Goal: Information Seeking & Learning: Find contact information

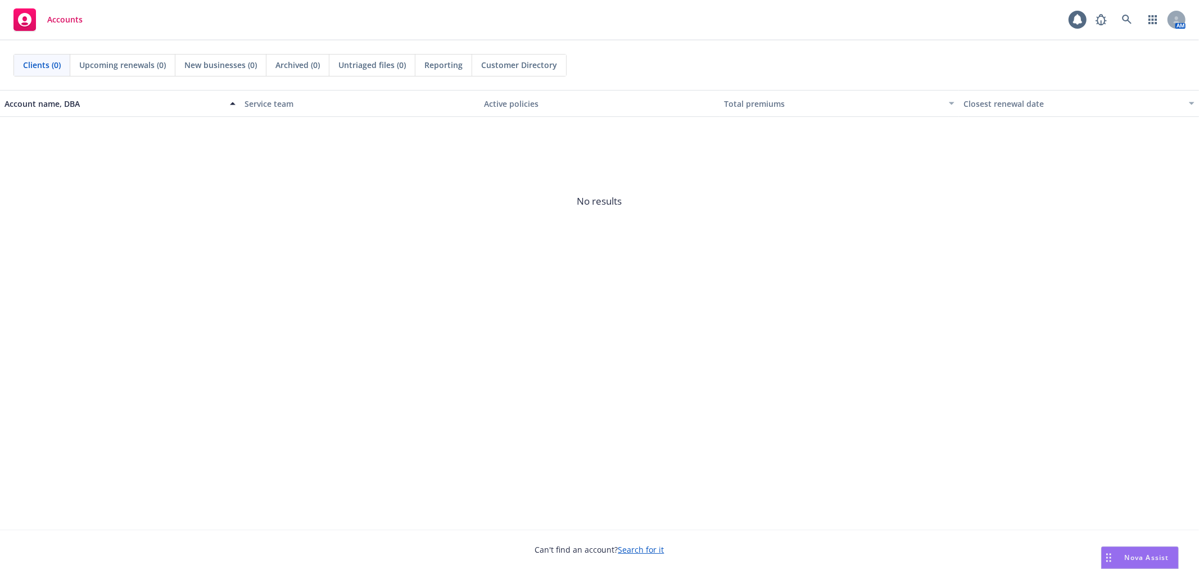
drag, startPoint x: 1174, startPoint y: 559, endPoint x: 1167, endPoint y: 553, distance: 8.8
click at [1167, 553] on div "Nova Assist" at bounding box center [1147, 558] width 62 height 10
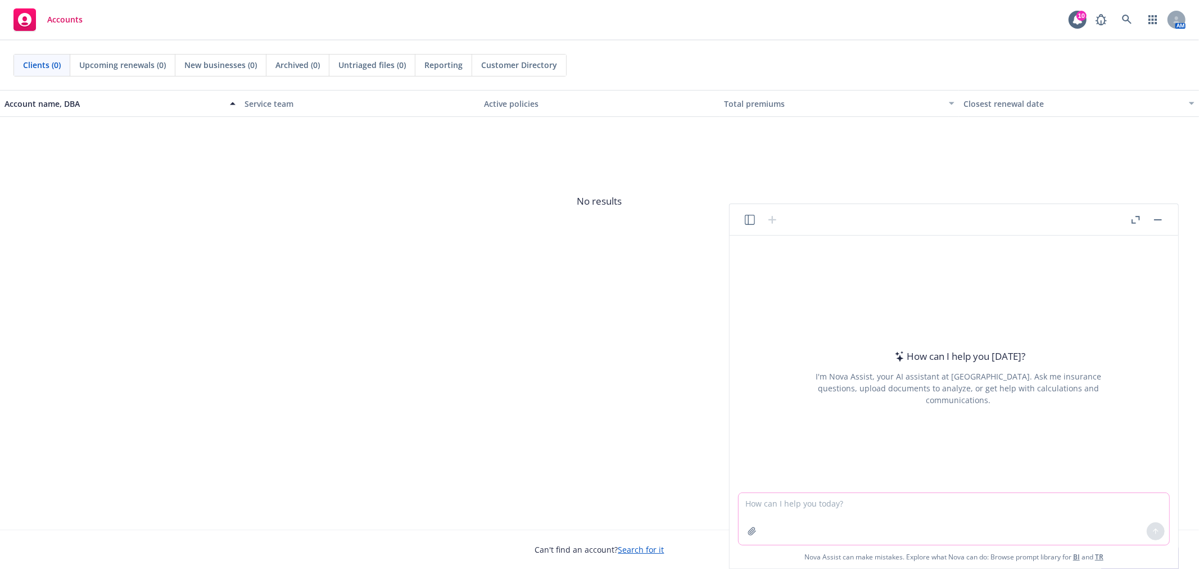
click at [770, 497] on textarea at bounding box center [954, 519] width 431 height 52
click at [847, 515] on textarea "This is my email" at bounding box center [954, 519] width 431 height 52
paste textarea "Exelixis - OE EDI Questionnaire"
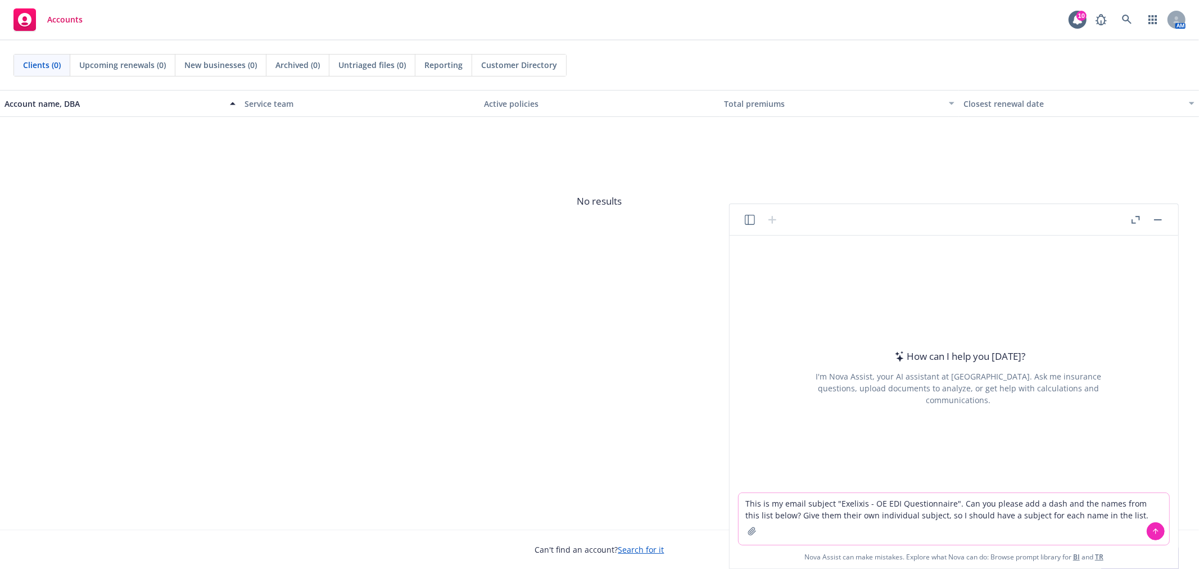
paste textarea "ACI Blue Shield Forma Guardian Kaiser MetLife Modern Health Navia NorthStar Pro…"
type textarea "This is my email subject "Exelixis - OE EDI Questionnaire". Can you please add …"
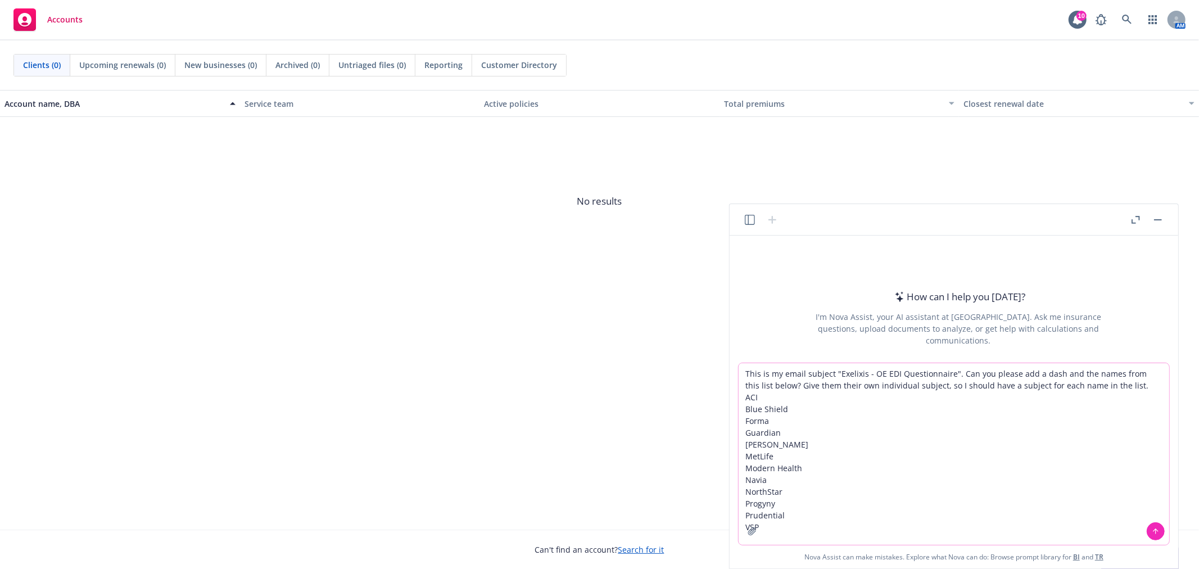
click at [1107, 382] on textarea "This is my email subject "Exelixis - OE EDI Questionnaire". Can you please add …" at bounding box center [954, 454] width 431 height 182
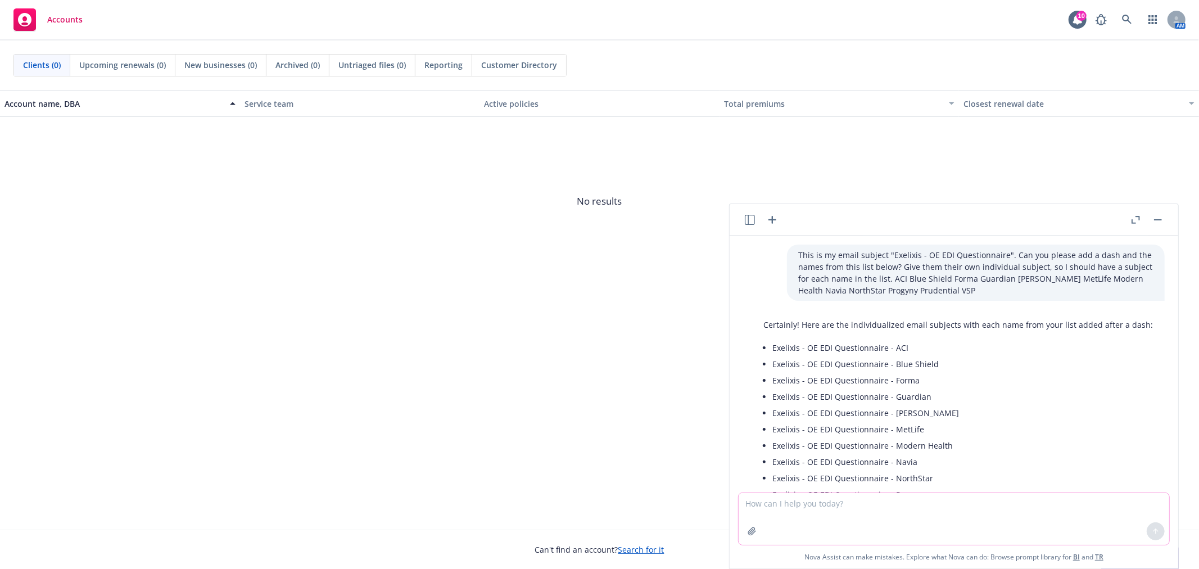
scroll to position [94, 0]
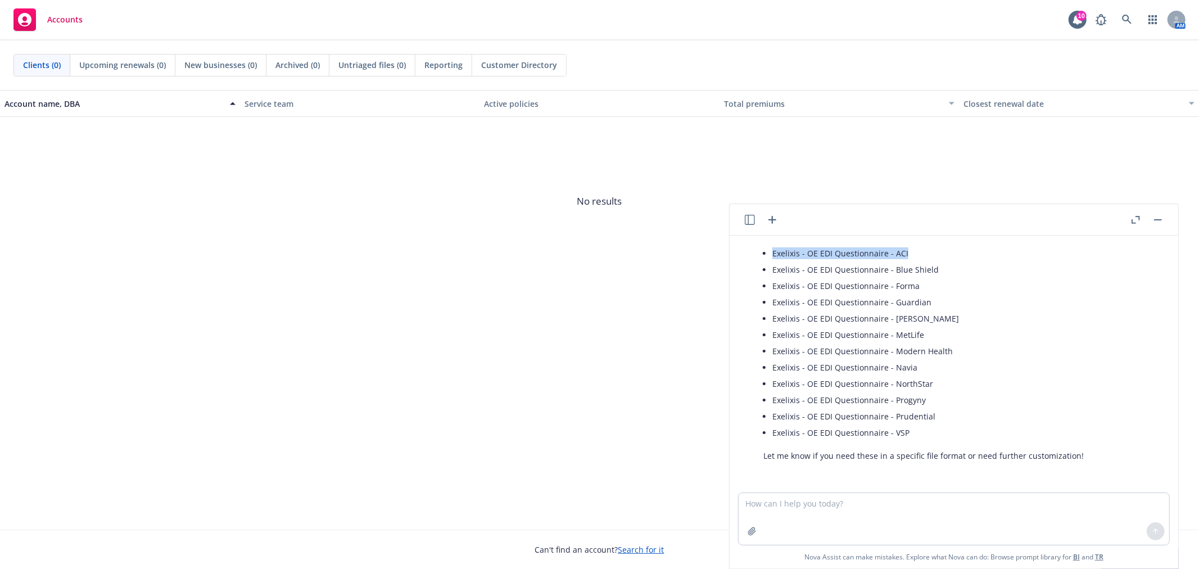
drag, startPoint x: 913, startPoint y: 251, endPoint x: 769, endPoint y: 257, distance: 144.0
click at [769, 257] on div "Certainly! Here are the individualized email subjects with each name from your …" at bounding box center [958, 343] width 412 height 246
copy li "Exelixis - OE EDI Questionnaire - ACI"
drag, startPoint x: 944, startPoint y: 264, endPoint x: 765, endPoint y: 265, distance: 179.3
click at [772, 265] on li "Exelixis - OE EDI Questionnaire - Blue Shield" at bounding box center [962, 269] width 381 height 16
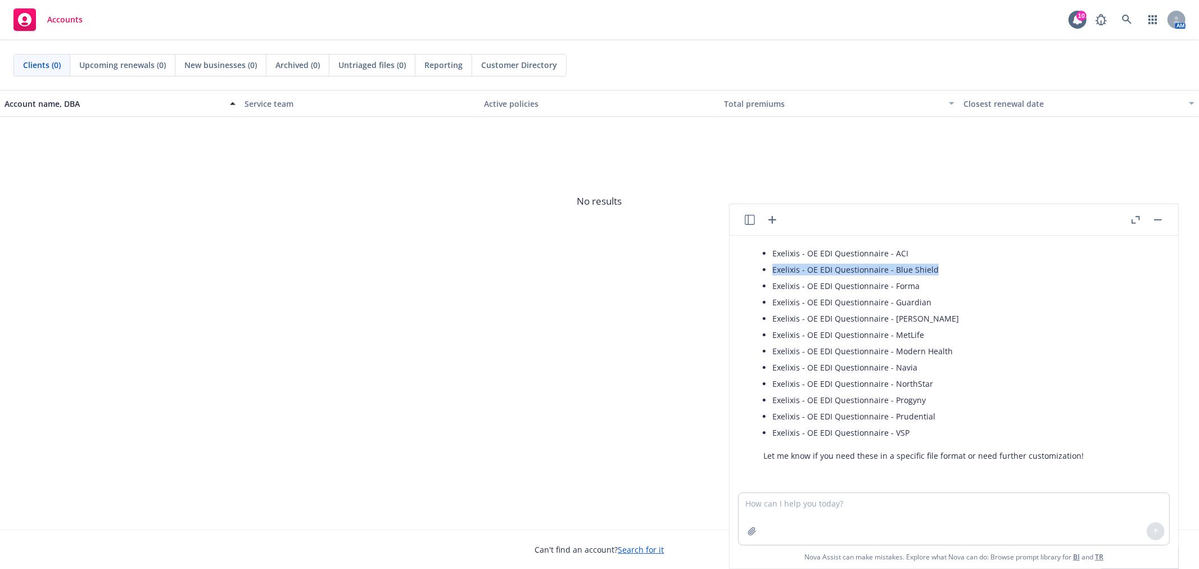
copy li "Exelixis - OE EDI Questionnaire - Blue Shield"
click at [944, 285] on li "Exelixis - OE EDI Questionnaire - Forma" at bounding box center [962, 286] width 381 height 16
drag, startPoint x: 943, startPoint y: 285, endPoint x: 765, endPoint y: 284, distance: 177.6
click at [772, 284] on li "Exelixis - OE EDI Questionnaire - Forma" at bounding box center [962, 286] width 381 height 16
copy li "Exelixis - OE EDI Questionnaire - Forma"
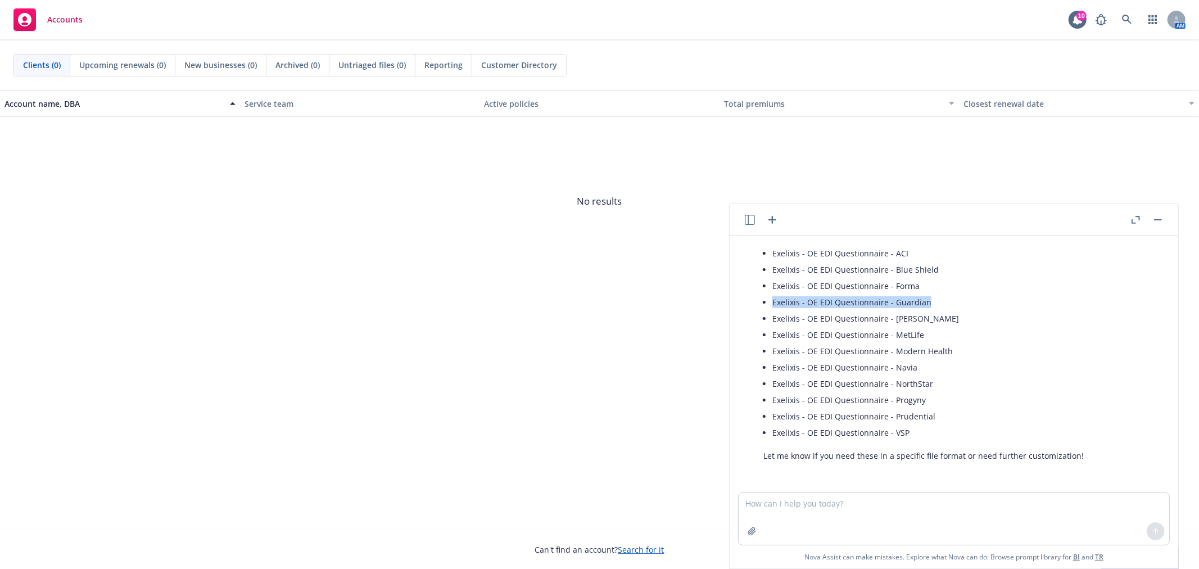
drag, startPoint x: 945, startPoint y: 301, endPoint x: 772, endPoint y: 307, distance: 173.2
click at [772, 307] on li "Exelixis - OE EDI Questionnaire - Guardian" at bounding box center [962, 302] width 381 height 16
copy li "Exelixis - OE EDI Questionnaire - Guardian"
drag, startPoint x: 928, startPoint y: 321, endPoint x: 773, endPoint y: 321, distance: 154.6
click at [773, 321] on li "Exelixis - OE EDI Questionnaire - Kaiser" at bounding box center [962, 318] width 381 height 16
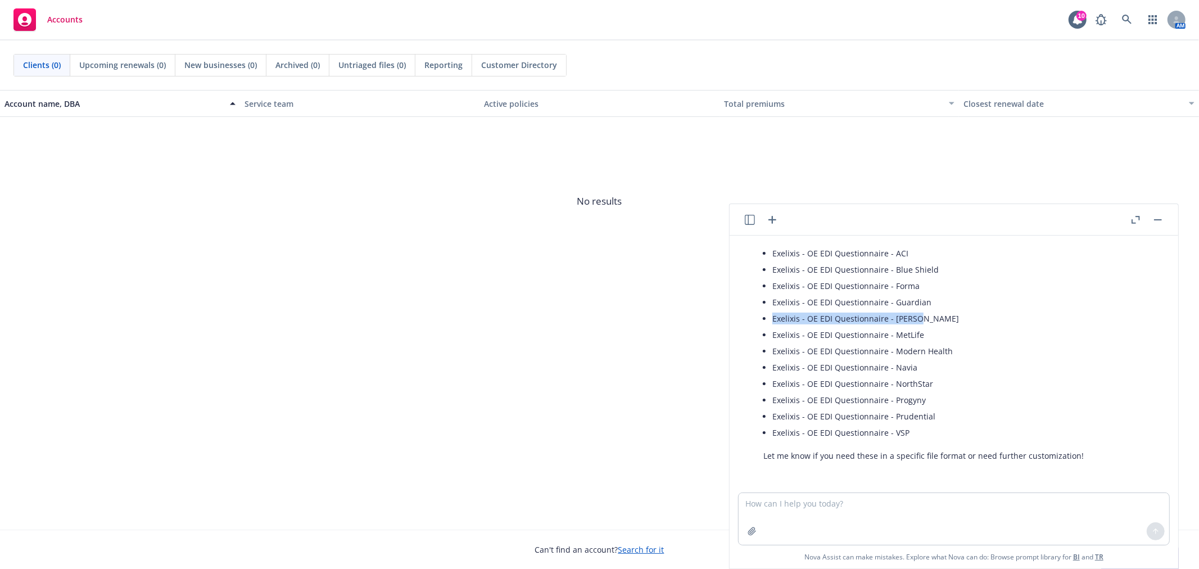
copy li "Exelixis - OE EDI Questionnaire - Kaiser"
drag, startPoint x: 915, startPoint y: 333, endPoint x: 772, endPoint y: 329, distance: 142.8
click at [772, 329] on li "Exelixis - OE EDI Questionnaire - MetLife" at bounding box center [962, 335] width 381 height 16
copy li "Exelixis - OE EDI Questionnaire - MetLife"
drag, startPoint x: 966, startPoint y: 349, endPoint x: 743, endPoint y: 355, distance: 223.2
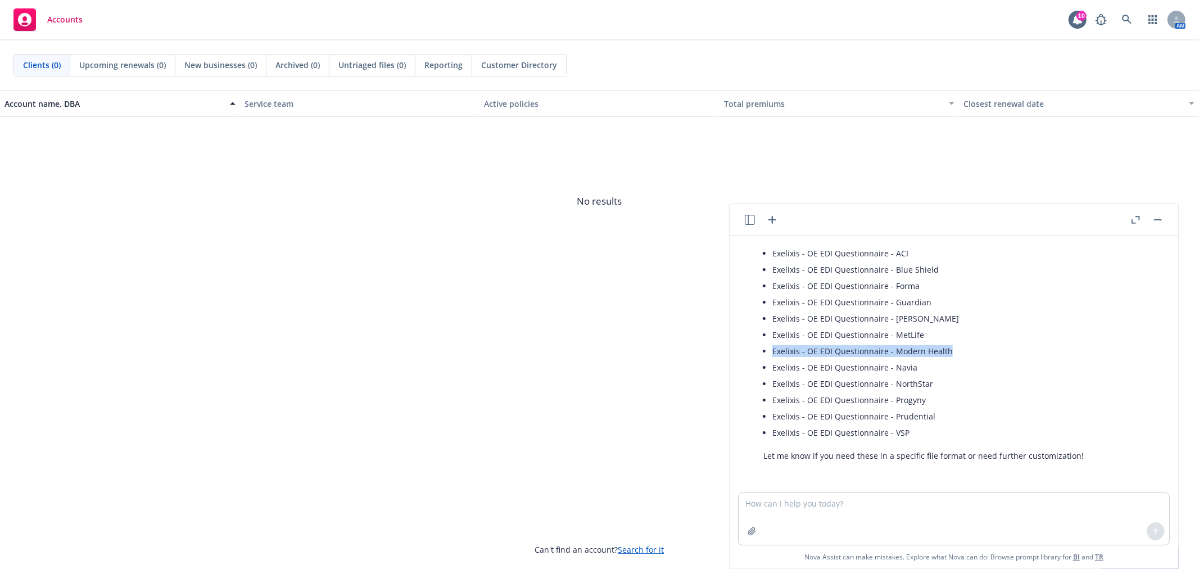
click at [743, 355] on div "This is my email subject "Exelixis - OE EDI Questionnaire". Can you please add …" at bounding box center [954, 364] width 440 height 257
copy li "Exelixis - OE EDI Questionnaire - Modern Health"
drag, startPoint x: 924, startPoint y: 365, endPoint x: 773, endPoint y: 367, distance: 150.1
click at [773, 367] on li "Exelixis - OE EDI Questionnaire - Navia" at bounding box center [962, 367] width 381 height 16
copy li "Exelixis - OE EDI Questionnaire - Navia"
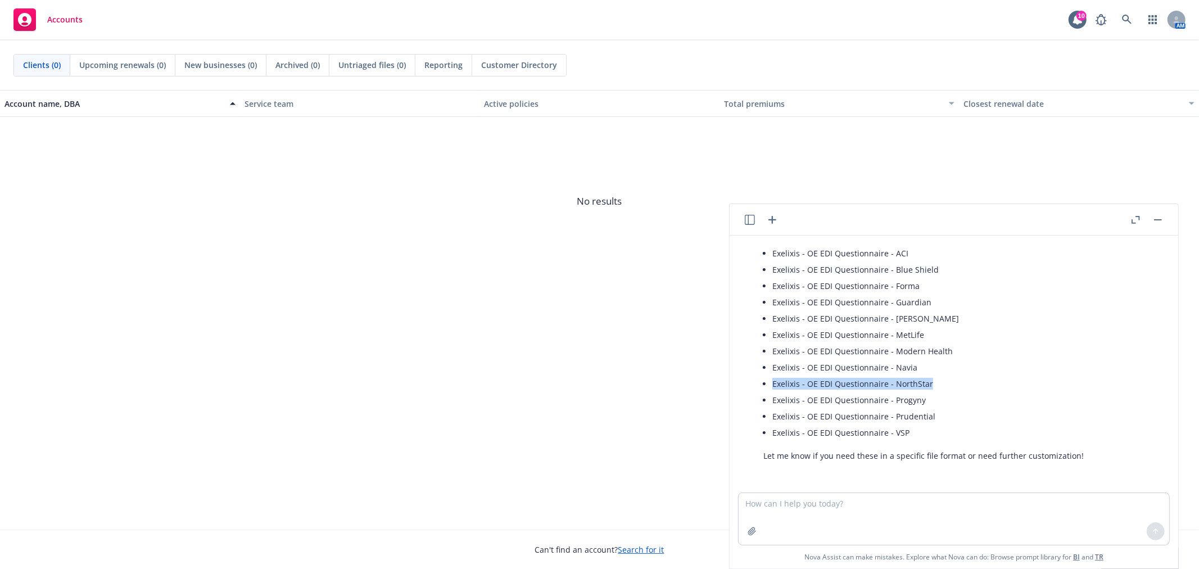
drag, startPoint x: 945, startPoint y: 377, endPoint x: 771, endPoint y: 388, distance: 175.2
click at [771, 388] on div "Certainly! Here are the individualized email subjects with each name from your …" at bounding box center [958, 343] width 412 height 246
copy li "Exelixis - OE EDI Questionnaire - NorthStar"
drag, startPoint x: 934, startPoint y: 401, endPoint x: 771, endPoint y: 404, distance: 163.6
click at [771, 404] on div "Certainly! Here are the individualized email subjects with each name from your …" at bounding box center [958, 343] width 412 height 246
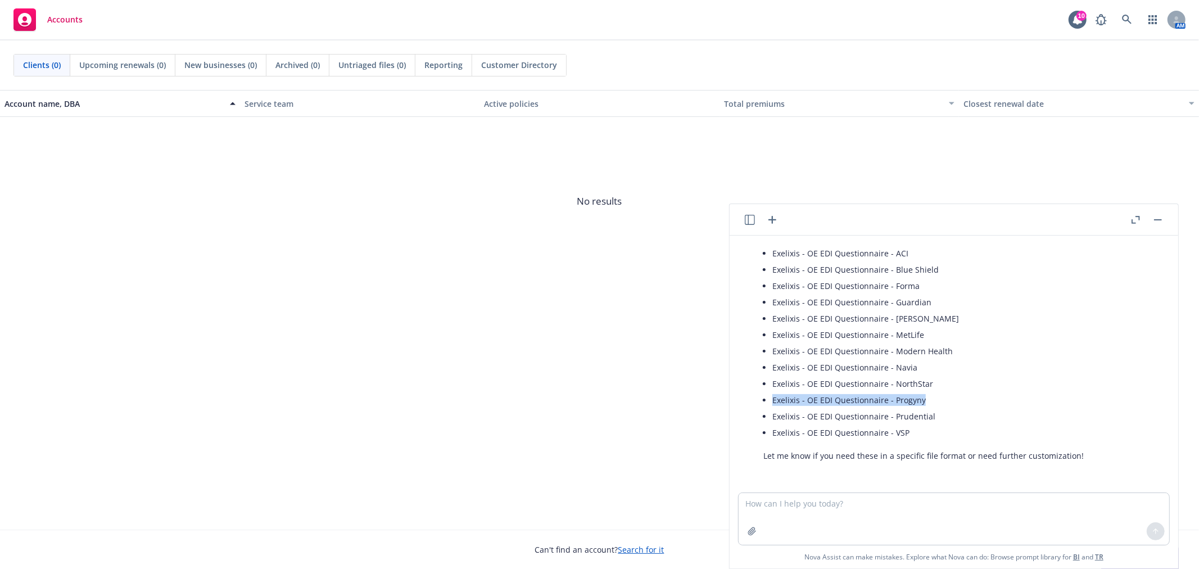
copy li "Exelixis - OE EDI Questionnaire - Progyny"
click at [946, 417] on li "Exelixis - OE EDI Questionnaire - Prudential" at bounding box center [962, 416] width 381 height 16
drag, startPoint x: 950, startPoint y: 409, endPoint x: 761, endPoint y: 409, distance: 189.4
click at [761, 409] on div "Certainly! Here are the individualized email subjects with each name from your …" at bounding box center [958, 343] width 412 height 246
drag, startPoint x: 908, startPoint y: 433, endPoint x: 767, endPoint y: 439, distance: 141.2
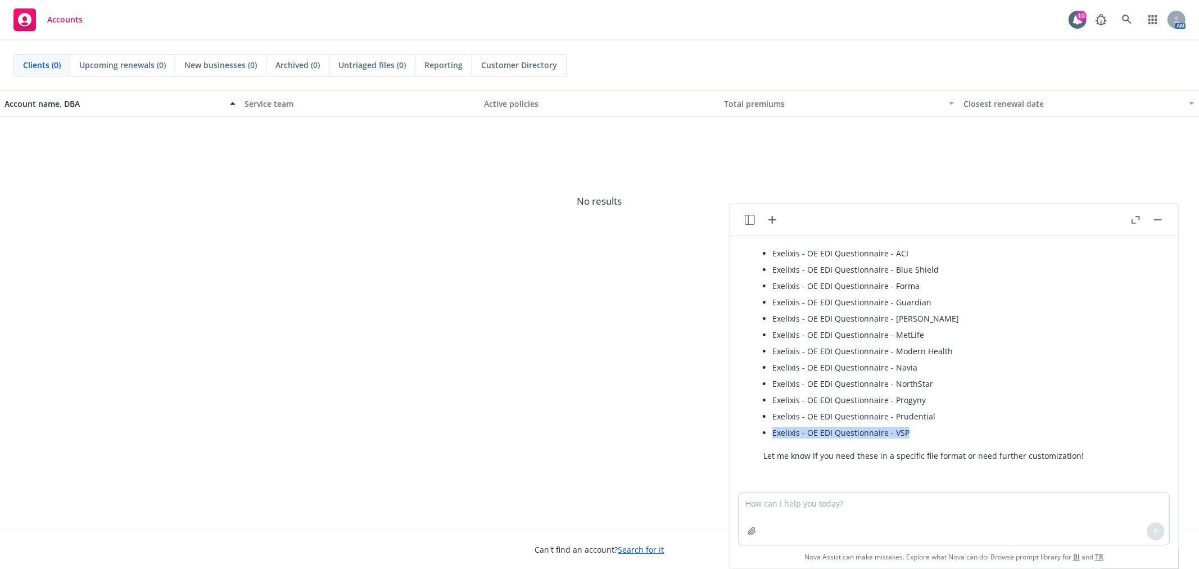
click at [767, 439] on div "Certainly! Here are the individualized email subjects with each name from your …" at bounding box center [958, 343] width 412 height 246
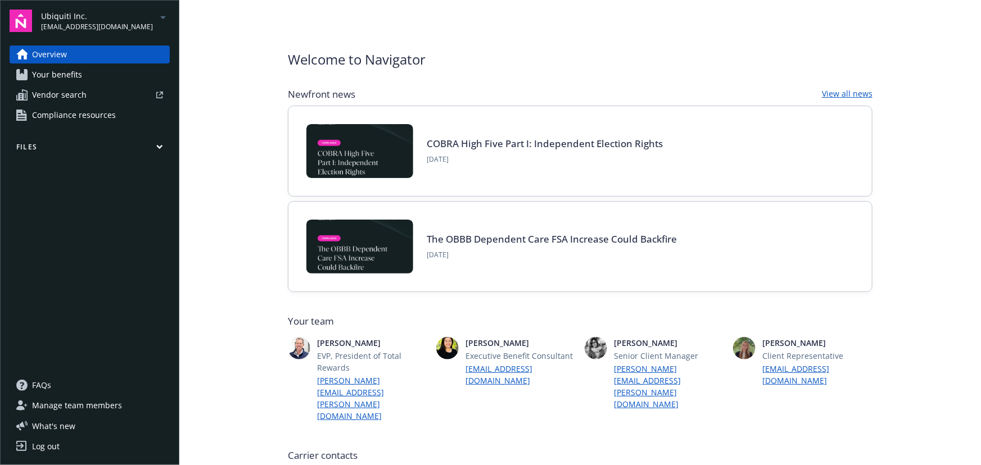
click at [97, 19] on span "Ubiquiti Inc." at bounding box center [97, 16] width 112 height 12
click at [96, 134] on span "Exelixis, Inc." at bounding box center [91, 136] width 91 height 23
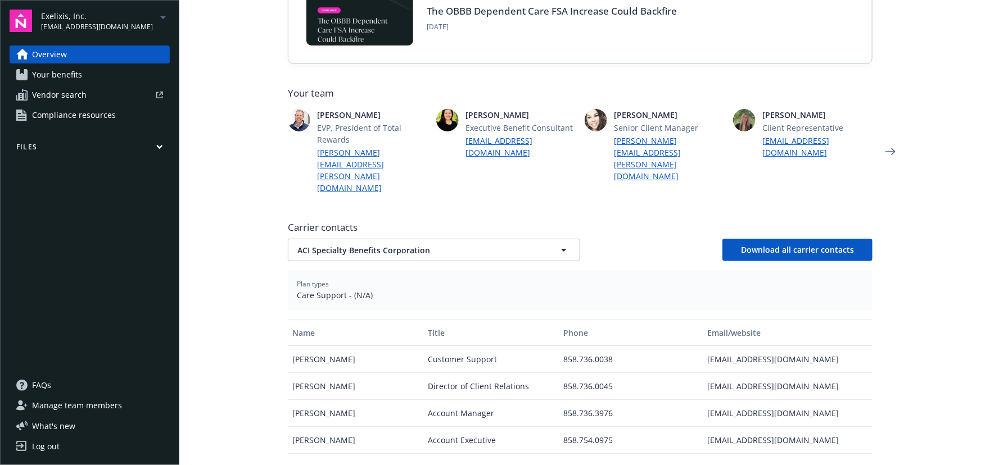
scroll to position [357, 0]
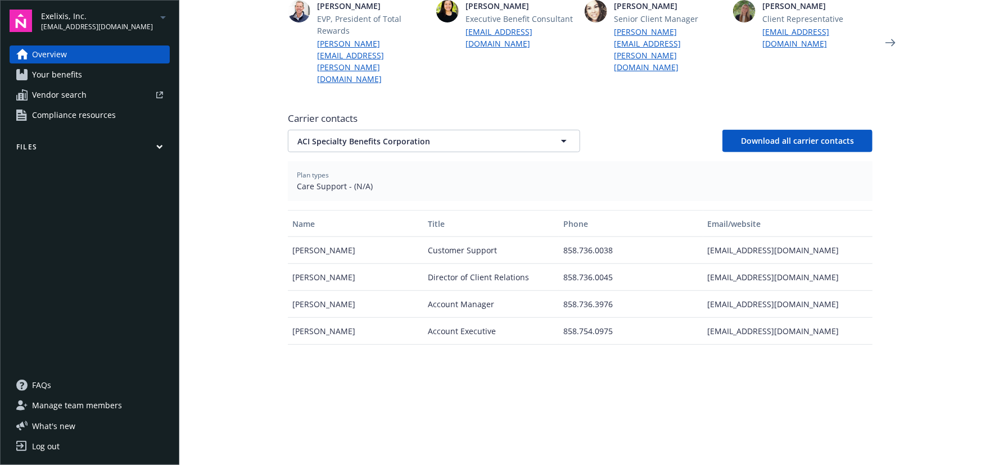
click at [413, 112] on div "Carrier contacts ACI Specialty Benefits Corporation ACI Specialty Benefits Corp…" at bounding box center [580, 132] width 585 height 40
click at [423, 135] on span "ACI Specialty Benefits Corporation" at bounding box center [414, 141] width 234 height 12
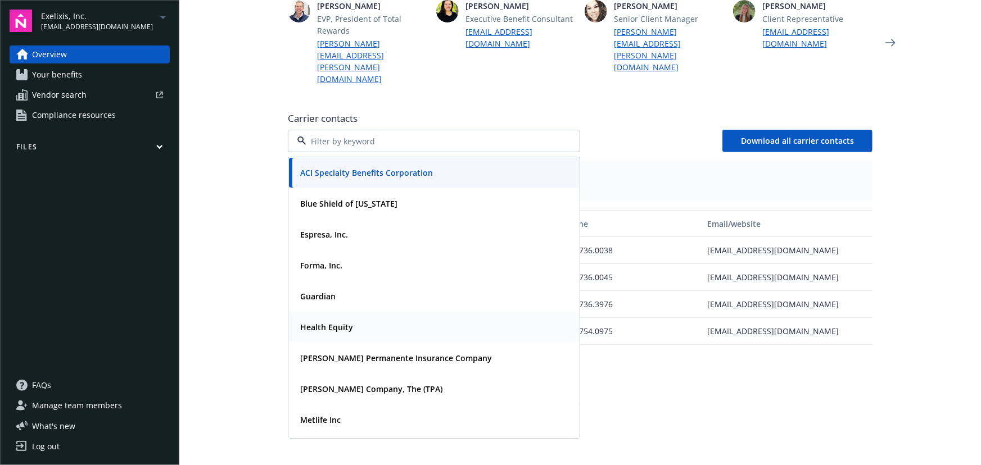
click at [367, 319] on div "Health Equity" at bounding box center [434, 327] width 277 height 16
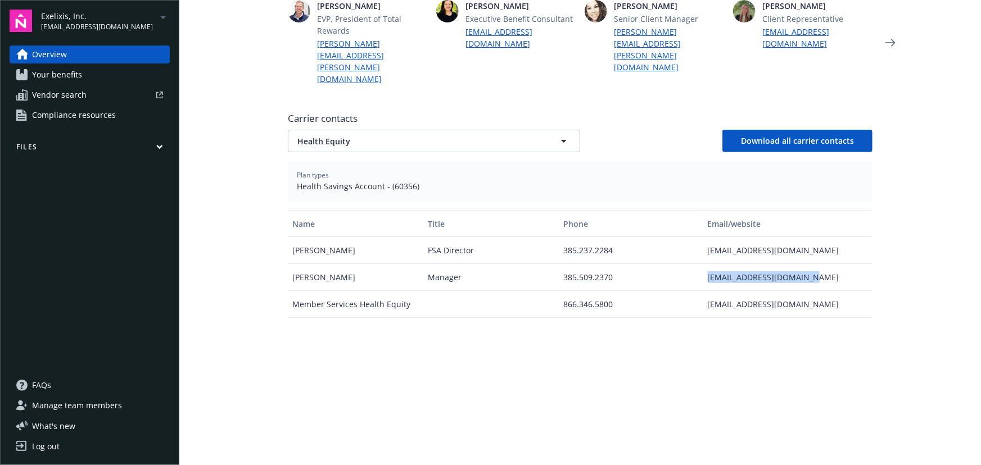
drag, startPoint x: 695, startPoint y: 244, endPoint x: 817, endPoint y: 247, distance: 122.0
click at [817, 264] on div "[PERSON_NAME] Manager 385.509.2370 [EMAIL_ADDRESS][DOMAIN_NAME]" at bounding box center [580, 277] width 585 height 27
copy div "[EMAIL_ADDRESS][DOMAIN_NAME]"
click at [370, 112] on div "Carrier contacts Health Equity Download all carrier contacts" at bounding box center [580, 132] width 585 height 40
click at [386, 135] on span "Health Equity" at bounding box center [414, 141] width 234 height 12
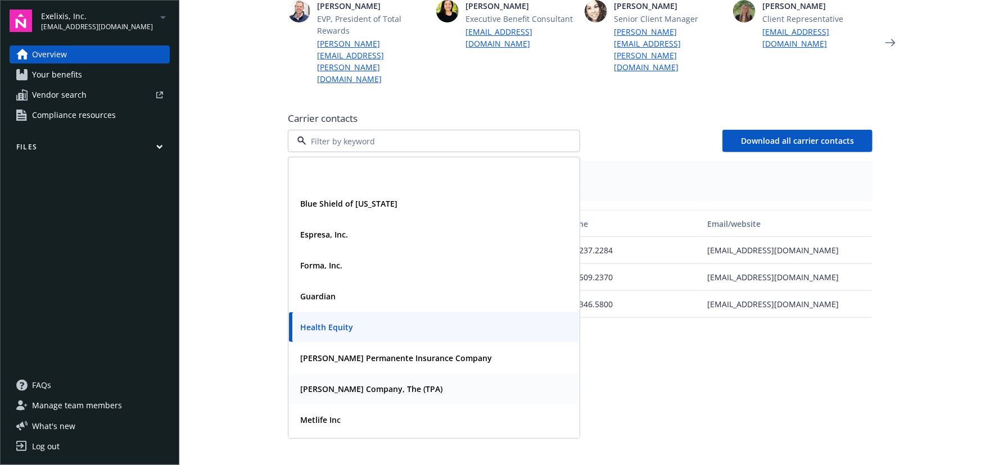
scroll to position [255, 0]
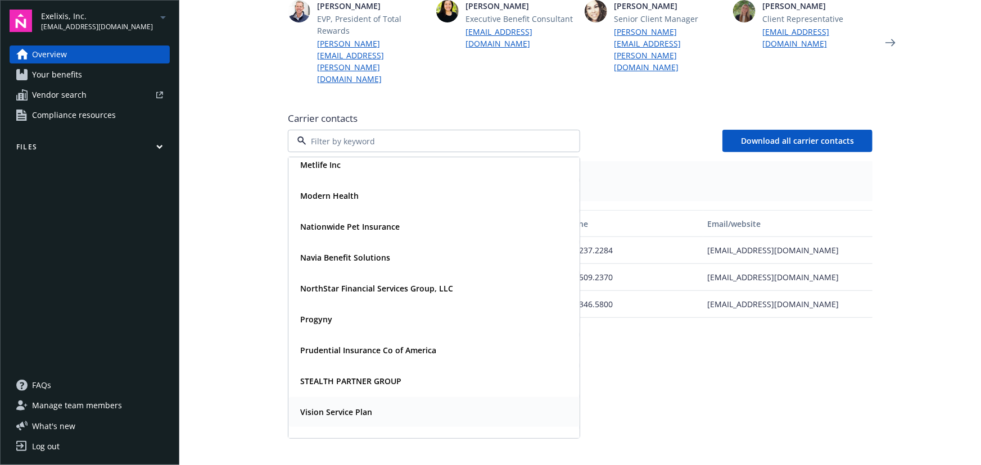
click at [349, 407] on strong "Vision Service Plan" at bounding box center [336, 412] width 72 height 11
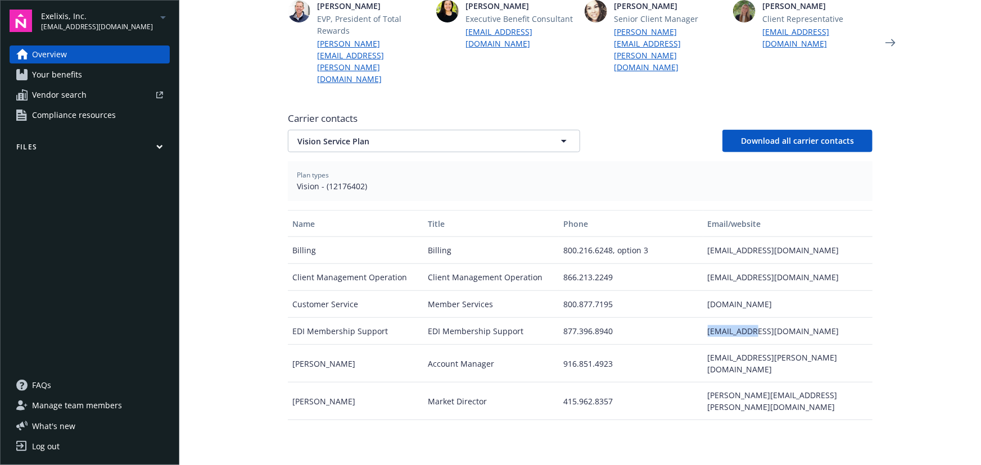
drag, startPoint x: 759, startPoint y: 296, endPoint x: 699, endPoint y: 297, distance: 60.7
click at [703, 318] on div "[EMAIL_ADDRESS][DOMAIN_NAME]" at bounding box center [787, 331] width 169 height 27
copy div "[EMAIL_ADDRESS][DOMAIN_NAME]"
drag, startPoint x: 790, startPoint y: 322, endPoint x: 704, endPoint y: 324, distance: 86.6
click at [704, 345] on div "[EMAIL_ADDRESS][PERSON_NAME][DOMAIN_NAME]" at bounding box center [787, 364] width 169 height 38
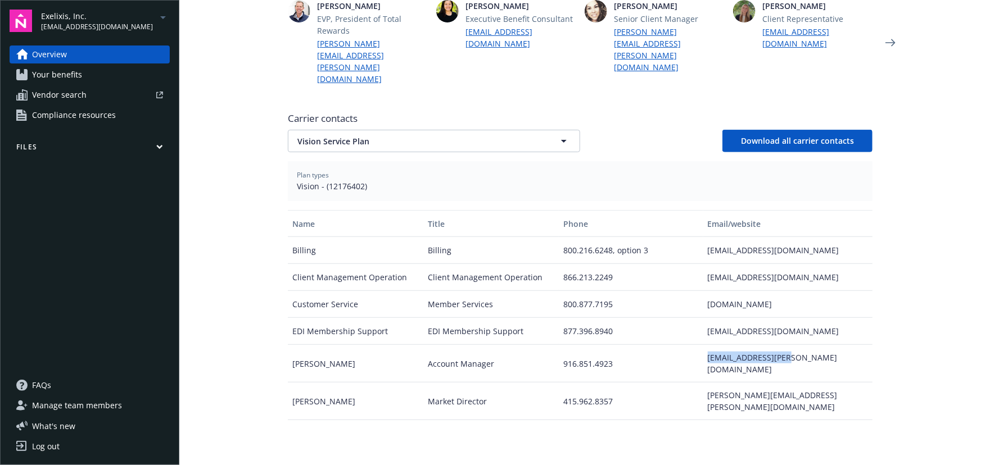
copy div "[EMAIL_ADDRESS][PERSON_NAME][DOMAIN_NAME]"
click at [451, 130] on button "Vision Service Plan" at bounding box center [434, 141] width 292 height 22
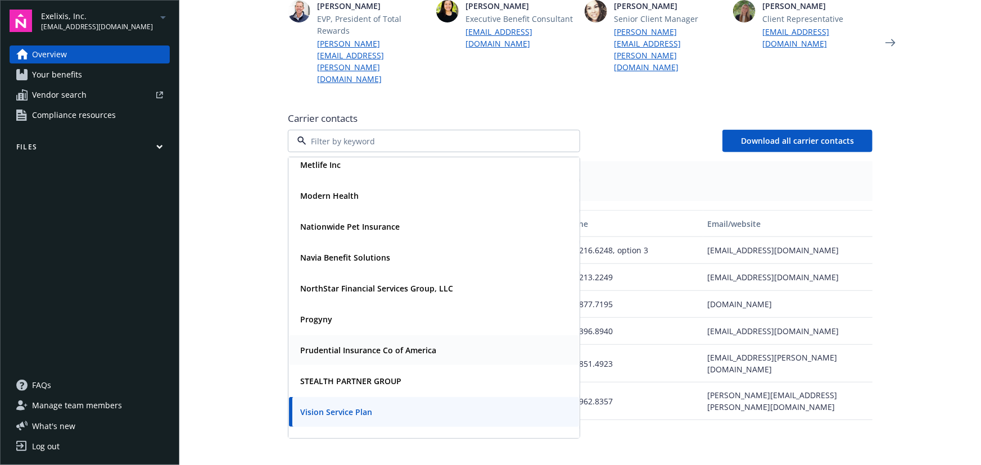
click at [359, 345] on strong "Prudential Insurance Co of America" at bounding box center [368, 350] width 136 height 11
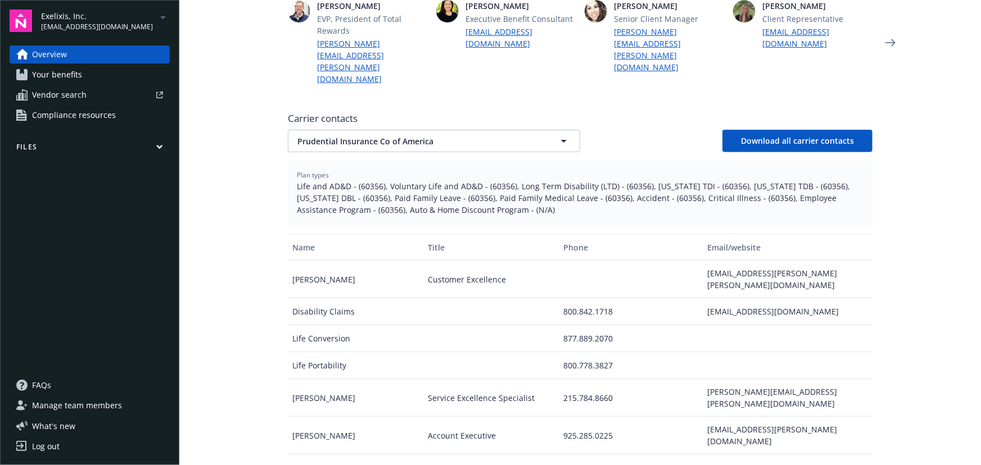
drag, startPoint x: 393, startPoint y: 120, endPoint x: 392, endPoint y: 114, distance: 5.7
click at [393, 120] on div "Carrier contacts Prudential Insurance Co of America Download all carrier contac…" at bounding box center [580, 309] width 585 height 404
click at [392, 135] on span "Prudential Insurance Co of America" at bounding box center [414, 141] width 234 height 12
click at [323, 314] on strong "Progyny" at bounding box center [316, 319] width 32 height 11
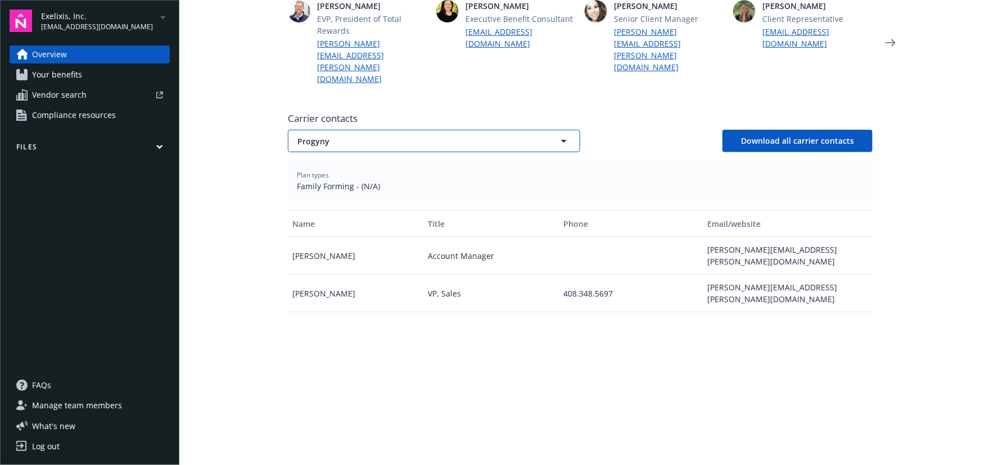
click at [395, 135] on span "Progyny" at bounding box center [414, 141] width 234 height 12
click at [343, 283] on strong "NorthStar Financial Services Group, LLC" at bounding box center [376, 288] width 153 height 11
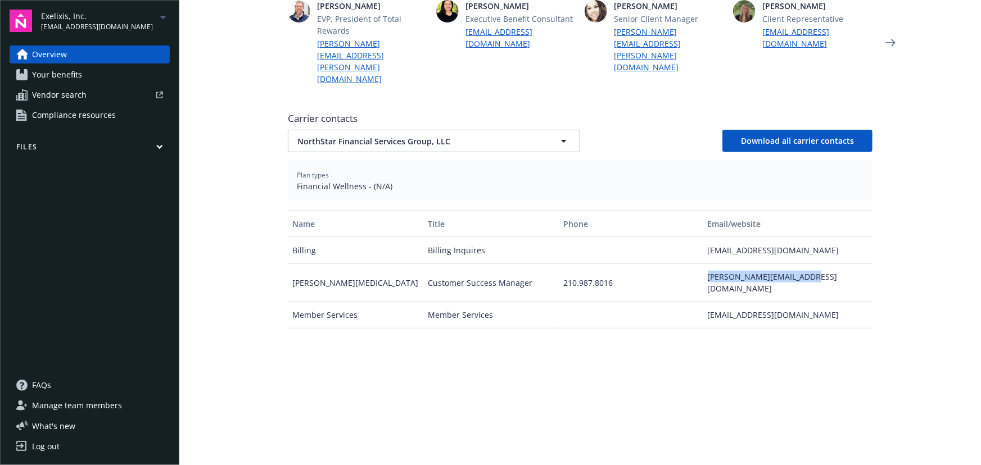
drag, startPoint x: 779, startPoint y: 241, endPoint x: 702, endPoint y: 247, distance: 76.7
click at [703, 264] on div "[PERSON_NAME][EMAIL_ADDRESS][DOMAIN_NAME]" at bounding box center [787, 283] width 169 height 38
copy div "[PERSON_NAME][EMAIL_ADDRESS][DOMAIN_NAME]"
click at [494, 130] on button "NorthStar Financial Services Group, LLC" at bounding box center [434, 141] width 292 height 22
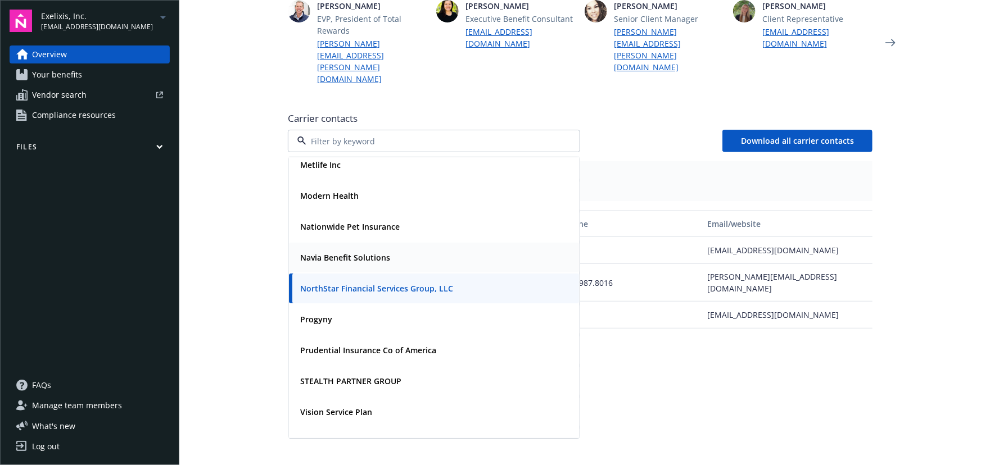
click at [351, 252] on strong "Navia Benefit Solutions" at bounding box center [345, 257] width 90 height 11
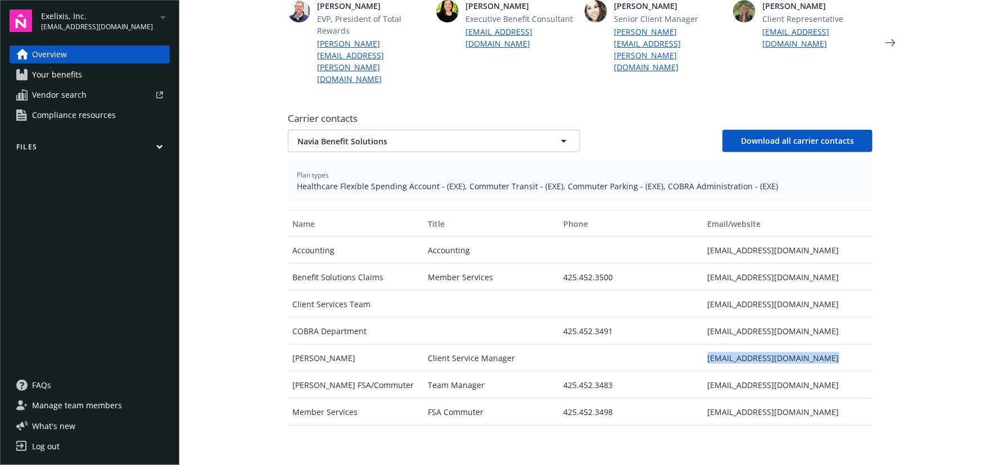
drag, startPoint x: 698, startPoint y: 326, endPoint x: 827, endPoint y: 326, distance: 129.8
click at [827, 345] on div "[PERSON_NAME] Client Service Manager [EMAIL_ADDRESS][DOMAIN_NAME]" at bounding box center [580, 358] width 585 height 27
copy div "[EMAIL_ADDRESS][DOMAIN_NAME]"
click at [456, 130] on button "Navia Benefit Solutions" at bounding box center [434, 141] width 292 height 22
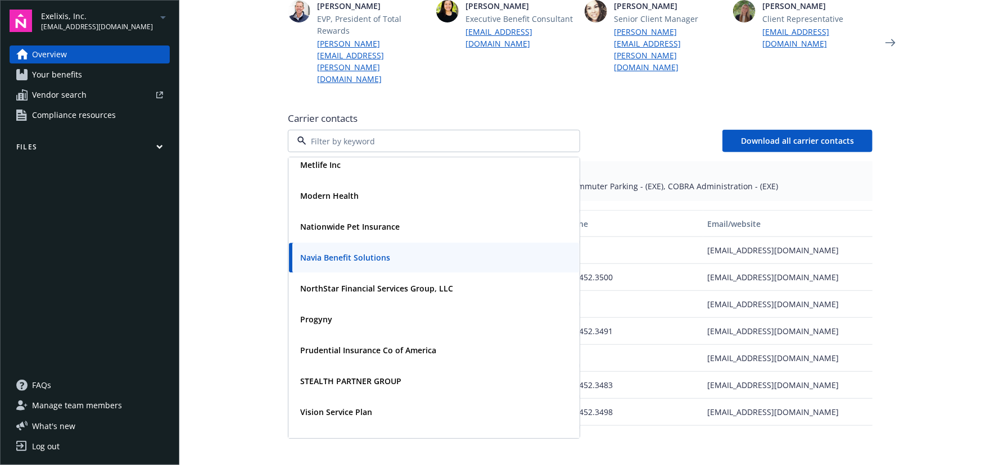
click at [437, 135] on input at bounding box center [431, 141] width 251 height 12
click at [359, 188] on div "Modern Health" at bounding box center [434, 196] width 277 height 16
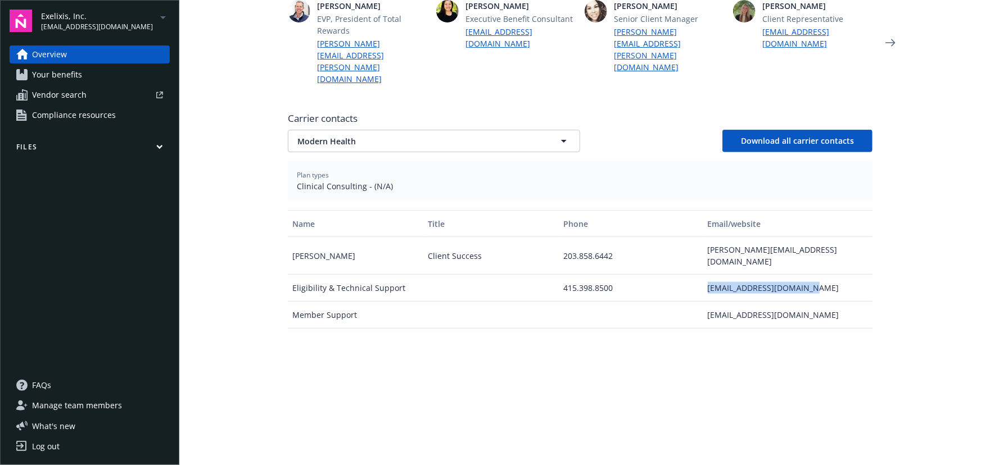
drag, startPoint x: 699, startPoint y: 242, endPoint x: 811, endPoint y: 241, distance: 112.4
click at [811, 275] on div "[EMAIL_ADDRESS][DOMAIN_NAME]" at bounding box center [787, 288] width 169 height 27
copy div "[EMAIL_ADDRESS][DOMAIN_NAME]"
drag, startPoint x: 822, startPoint y: 214, endPoint x: 685, endPoint y: 218, distance: 137.2
click at [685, 237] on div "[PERSON_NAME] Client Success 203.858.6442 [PERSON_NAME][EMAIL_ADDRESS][DOMAIN_N…" at bounding box center [580, 256] width 585 height 38
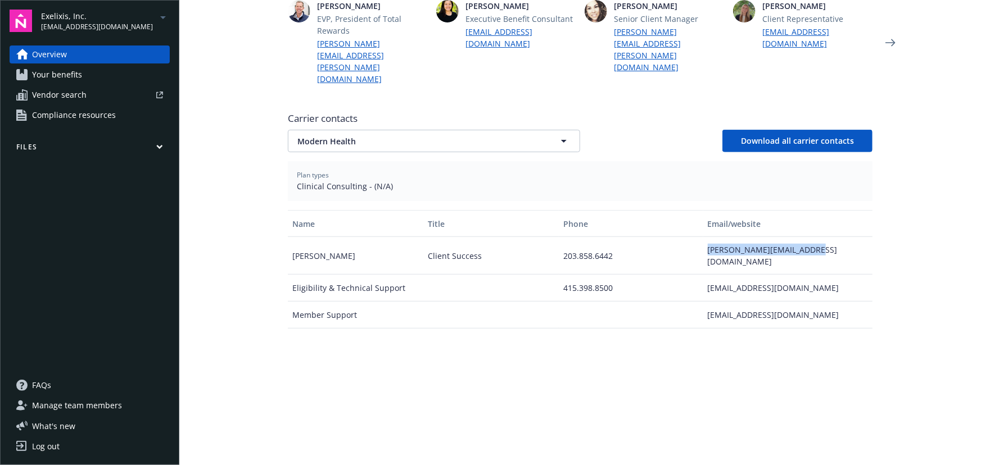
copy div "[PERSON_NAME][EMAIL_ADDRESS][DOMAIN_NAME]"
click at [460, 135] on span "Modern Health" at bounding box center [414, 141] width 234 height 12
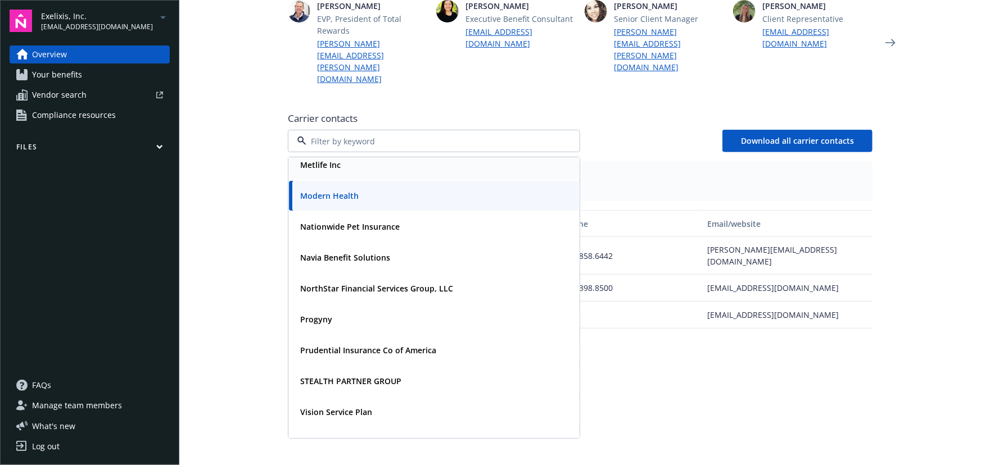
click at [343, 157] on div "Metlife Inc" at bounding box center [434, 165] width 277 height 16
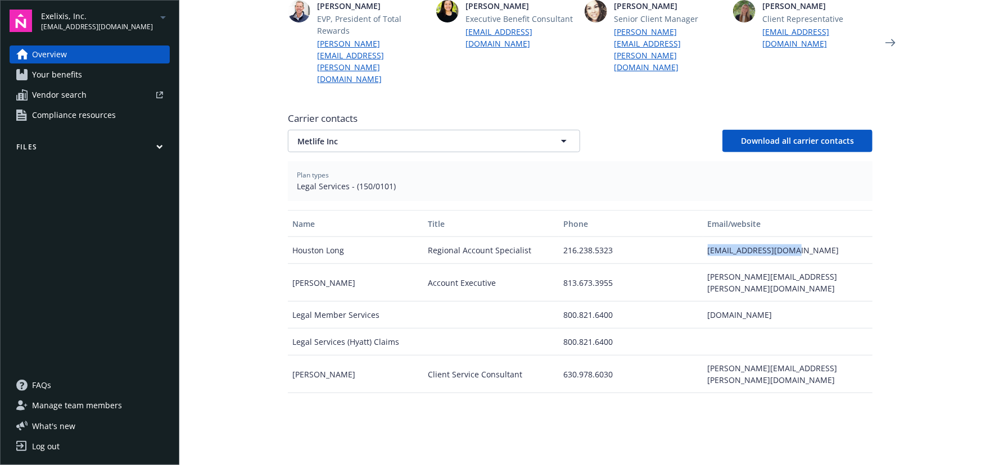
drag, startPoint x: 698, startPoint y: 212, endPoint x: 788, endPoint y: 210, distance: 90.5
click at [788, 237] on div "Houston Long Regional Account Specialist 216.238.5323 [EMAIL_ADDRESS][DOMAIN_NA…" at bounding box center [580, 250] width 585 height 27
copy div "[EMAIL_ADDRESS][DOMAIN_NAME]"
click at [483, 117] on div "Carrier contacts Metlife Inc Download all carrier contacts Plan types Legal Ser…" at bounding box center [580, 297] width 585 height 381
drag, startPoint x: 479, startPoint y: 110, endPoint x: 456, endPoint y: 112, distance: 23.2
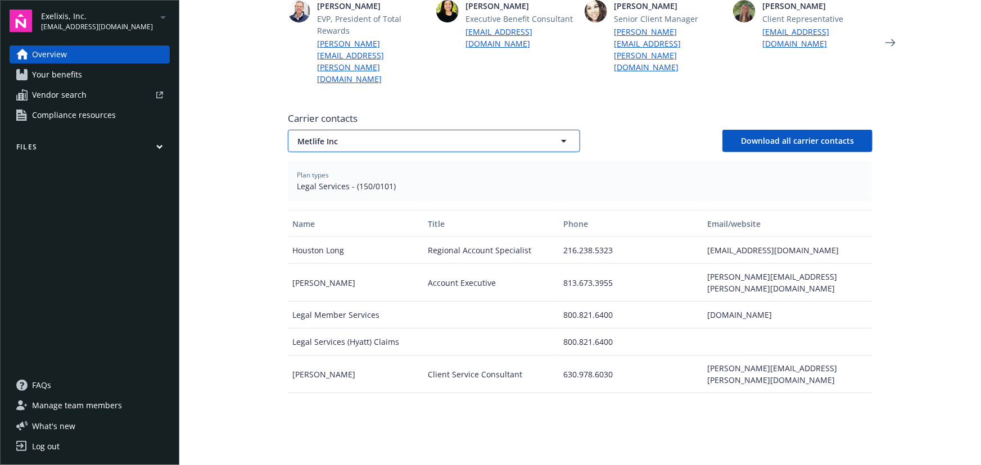
click at [478, 135] on span "Metlife Inc" at bounding box center [414, 141] width 234 height 12
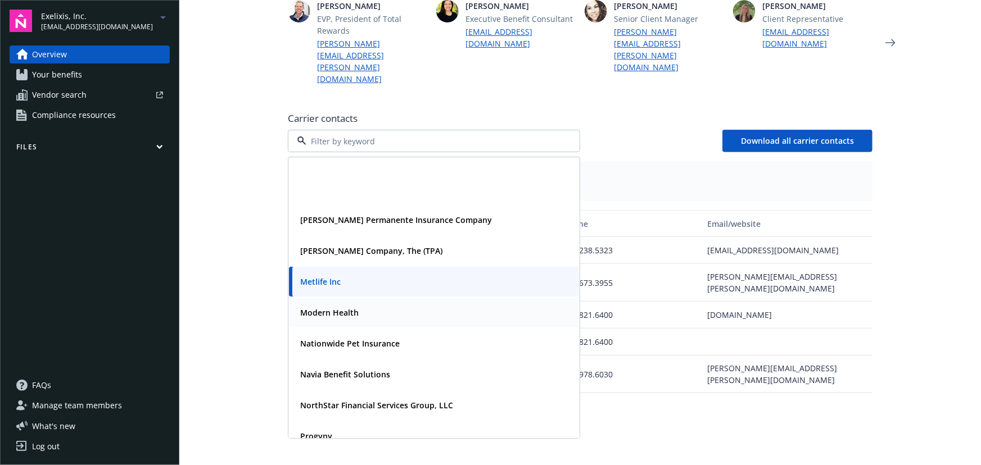
scroll to position [102, 0]
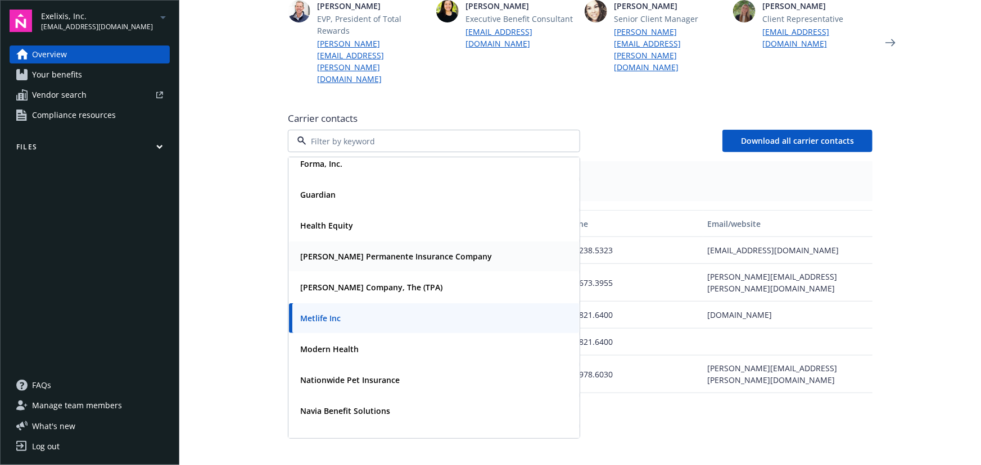
click at [348, 251] on strong "[PERSON_NAME] Permanente Insurance Company" at bounding box center [396, 256] width 192 height 11
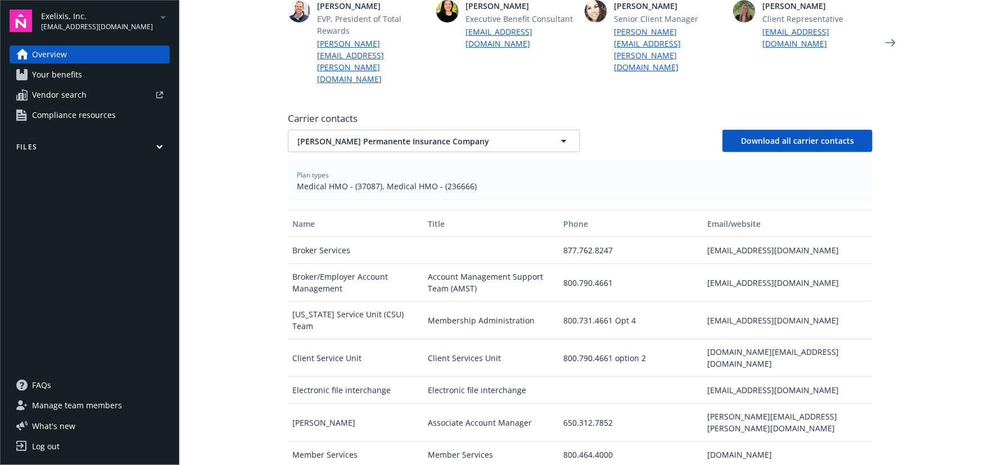
scroll to position [3, 0]
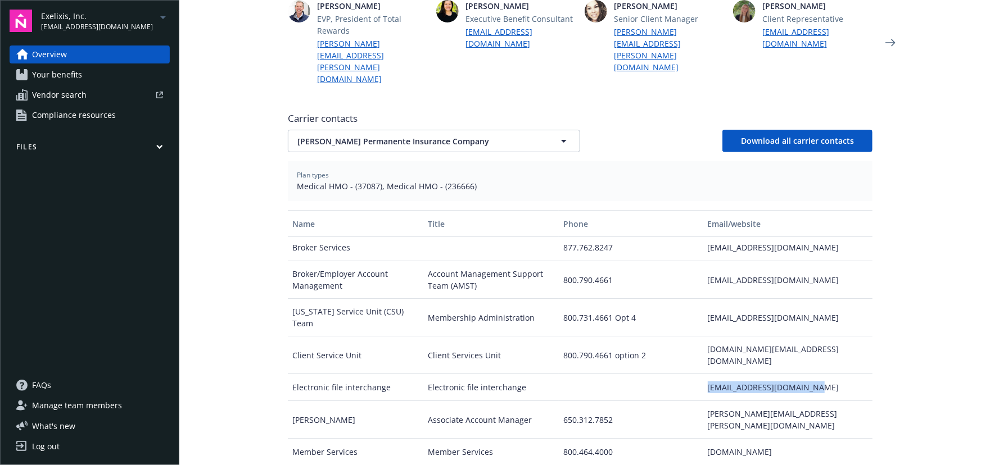
drag, startPoint x: 695, startPoint y: 332, endPoint x: 809, endPoint y: 331, distance: 113.5
click at [809, 374] on div "[EMAIL_ADDRESS][DOMAIN_NAME]" at bounding box center [787, 387] width 169 height 27
copy div "[EMAIL_ADDRESS][DOMAIN_NAME]"
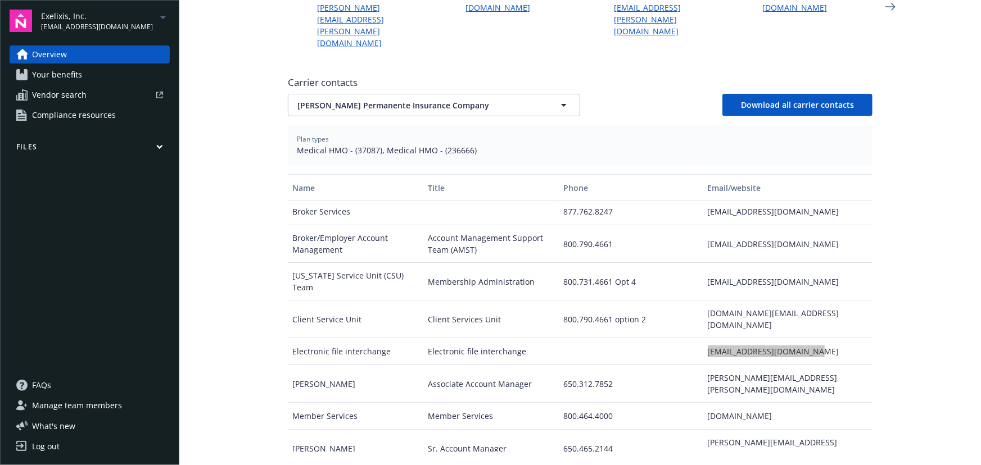
scroll to position [409, 0]
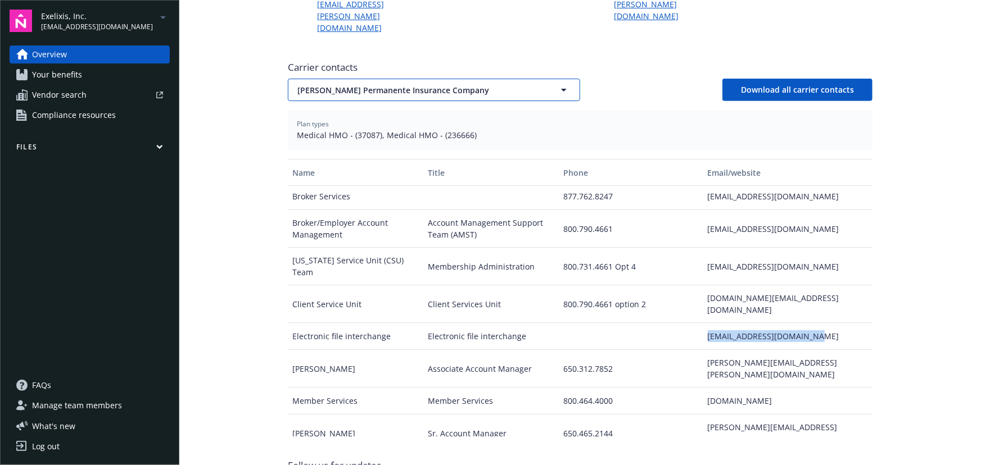
click at [444, 84] on span "[PERSON_NAME] Permanente Insurance Company" at bounding box center [414, 90] width 234 height 12
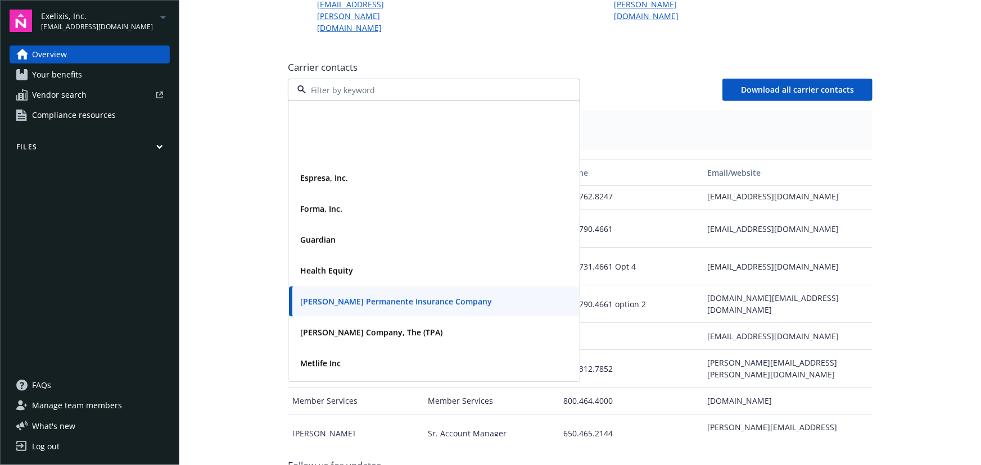
scroll to position [102, 0]
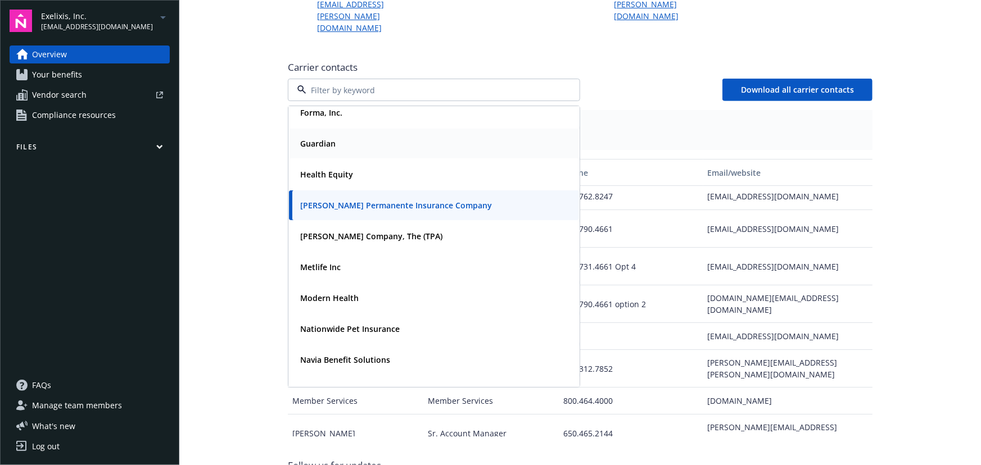
click at [351, 135] on div "Guardian" at bounding box center [434, 143] width 277 height 16
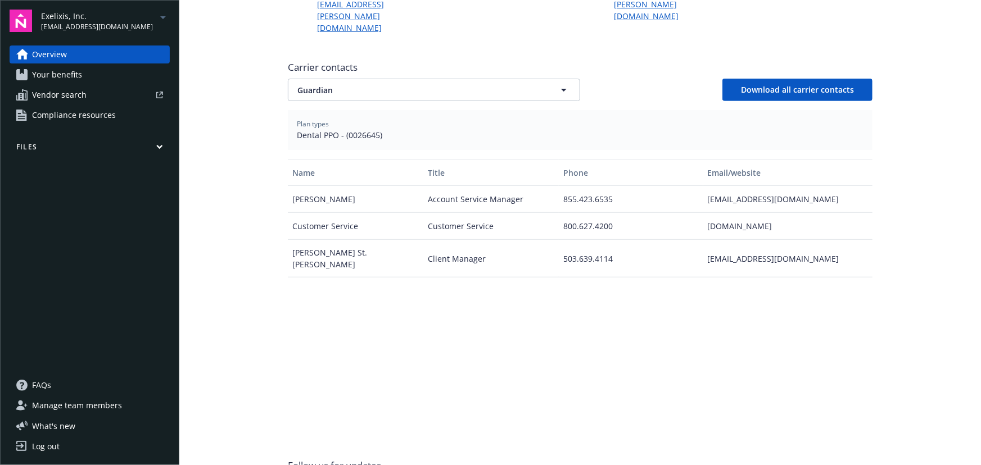
scroll to position [0, 0]
drag, startPoint x: 822, startPoint y: 215, endPoint x: 716, endPoint y: 218, distance: 106.3
click at [696, 240] on div "[PERSON_NAME] St. [PERSON_NAME] Client Manager 503.639.4114 [EMAIL_ADDRESS][DOM…" at bounding box center [580, 259] width 585 height 38
copy div "[EMAIL_ADDRESS][DOMAIN_NAME]"
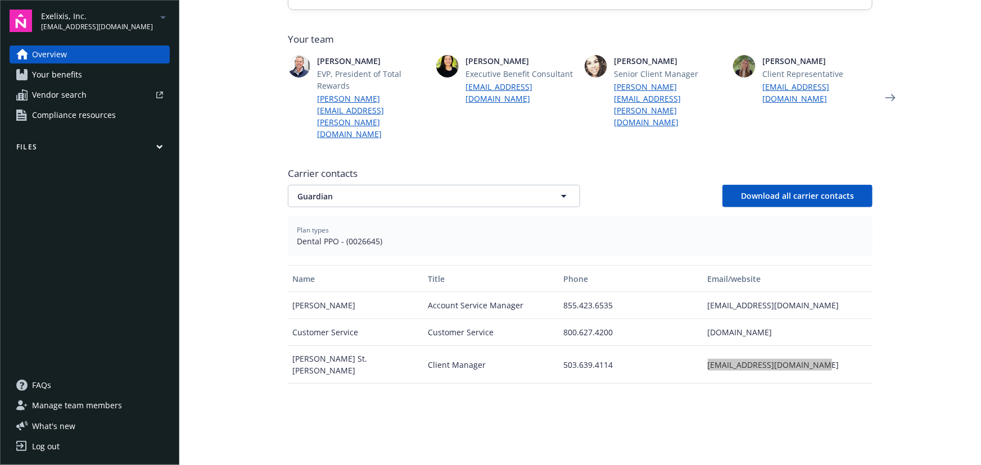
scroll to position [268, 0]
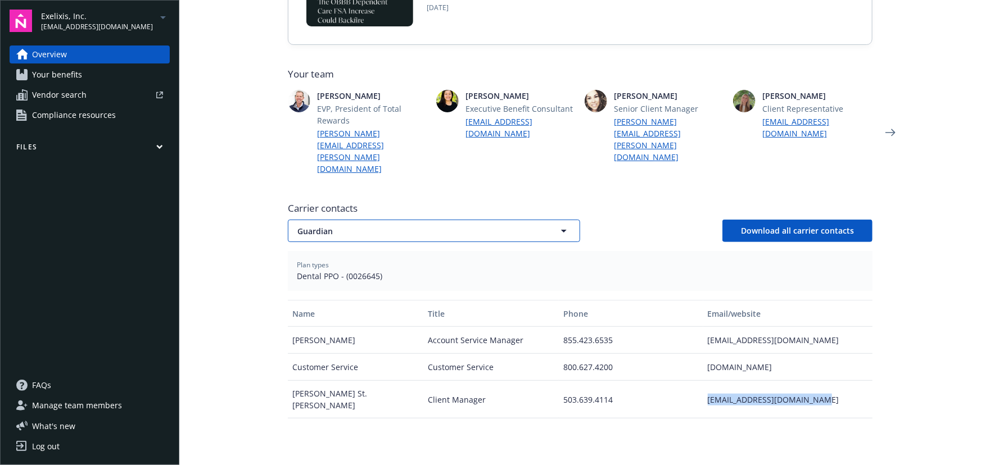
click at [382, 225] on span "Guardian" at bounding box center [414, 231] width 234 height 12
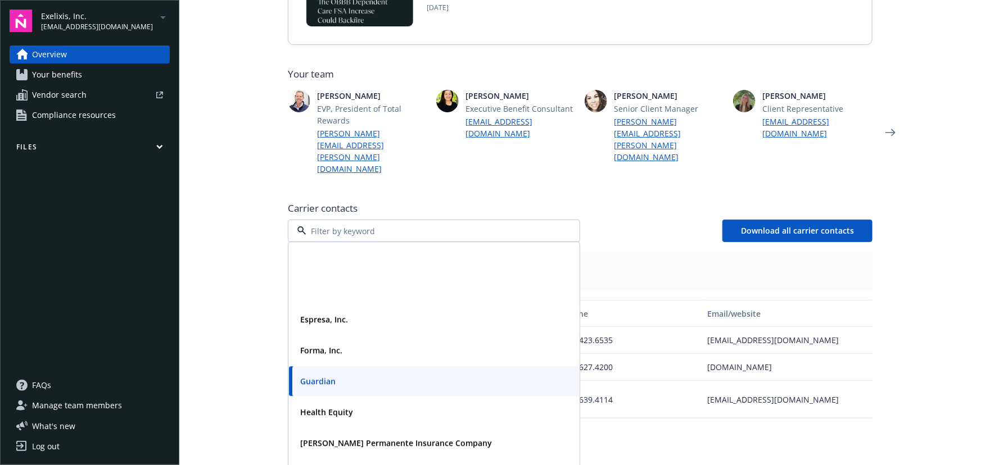
scroll to position [102, 0]
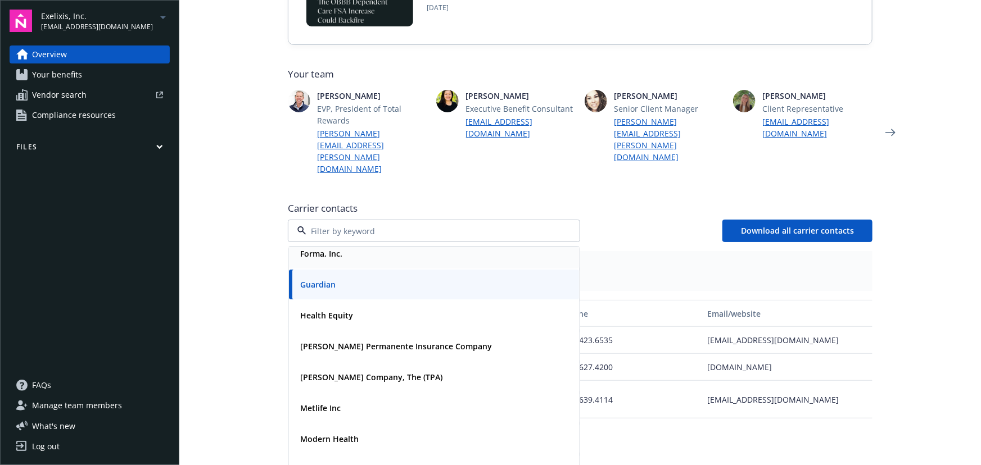
click at [342, 239] on div "Forma, Inc." at bounding box center [434, 254] width 290 height 30
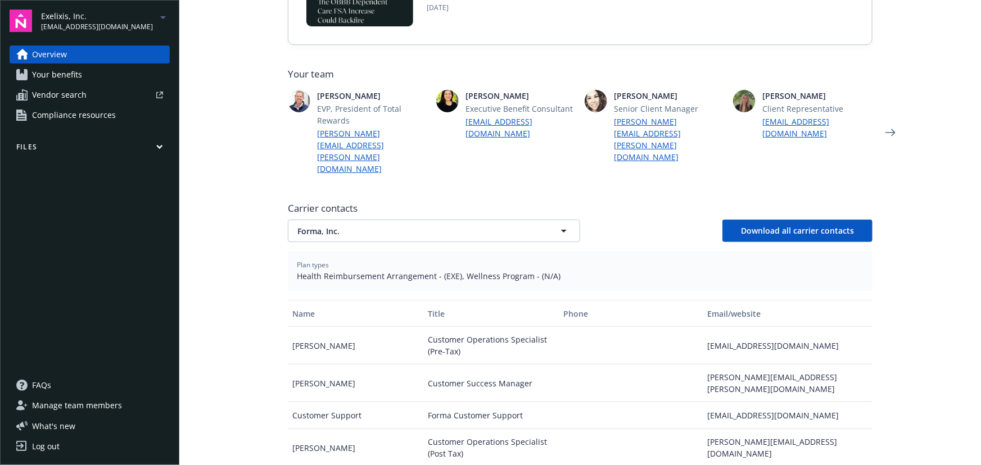
drag, startPoint x: 422, startPoint y: 175, endPoint x: 434, endPoint y: 184, distance: 15.3
click at [426, 202] on span "Carrier contacts" at bounding box center [580, 208] width 585 height 13
click at [438, 220] on button "Forma, Inc." at bounding box center [434, 231] width 292 height 22
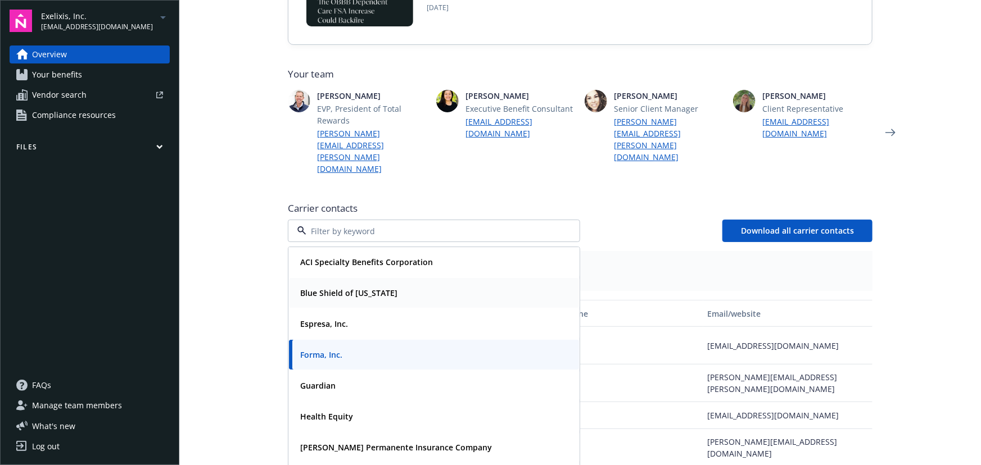
scroll to position [0, 0]
click at [334, 288] on strong "Blue Shield of [US_STATE]" at bounding box center [348, 293] width 97 height 11
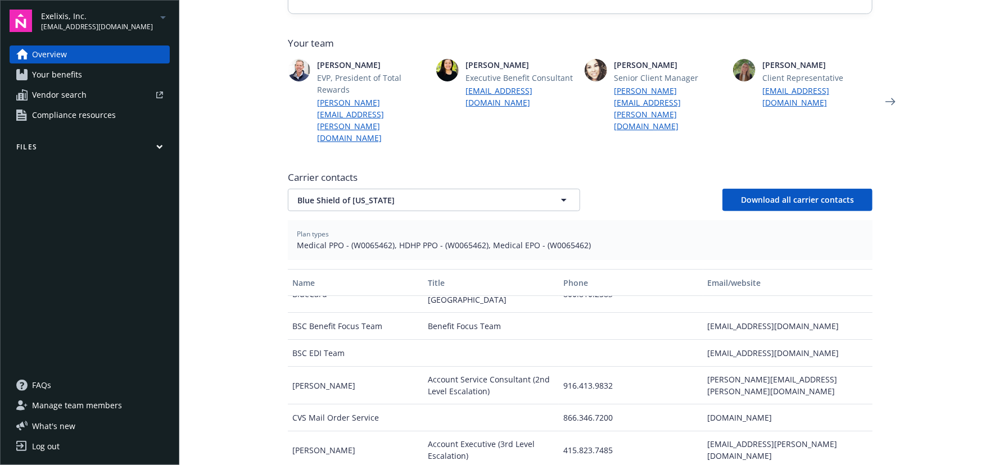
scroll to position [370, 0]
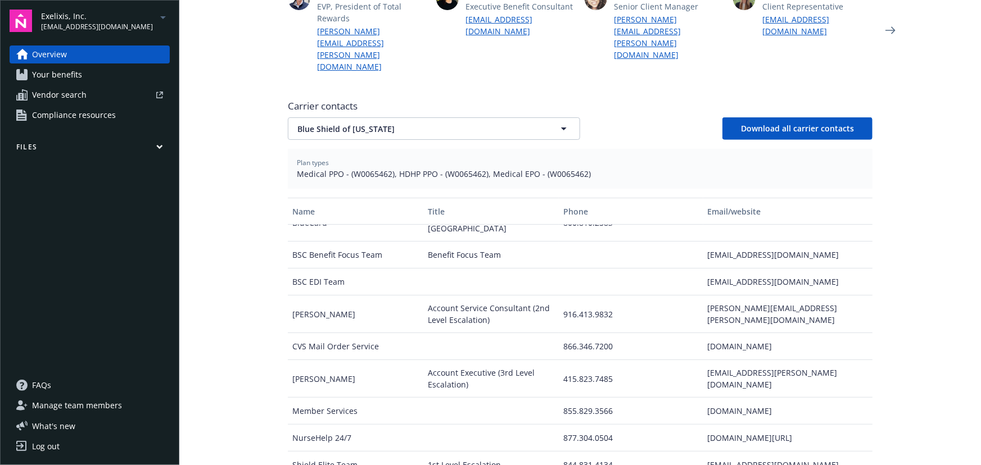
drag, startPoint x: 698, startPoint y: 234, endPoint x: 831, endPoint y: 240, distance: 133.9
click at [831, 269] on div "[EMAIL_ADDRESS][DOMAIN_NAME]" at bounding box center [787, 282] width 169 height 27
click at [431, 123] on span "Blue Shield of [US_STATE]" at bounding box center [414, 129] width 234 height 12
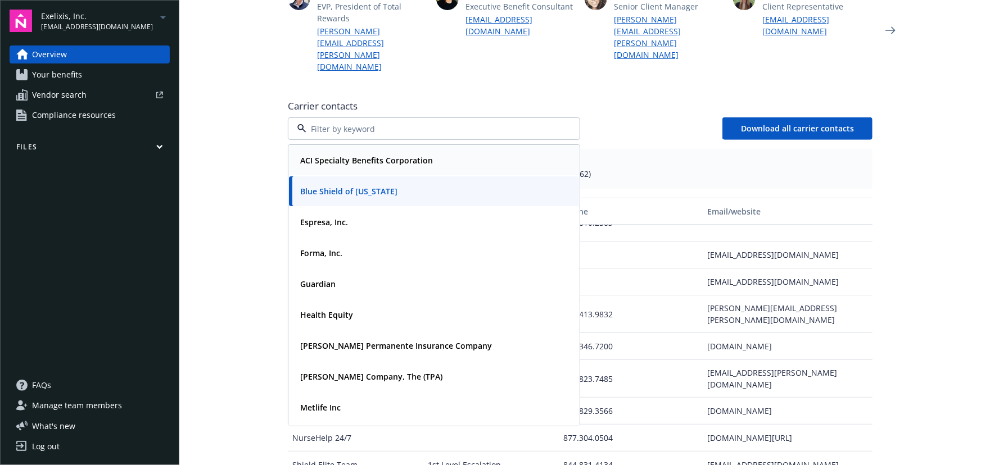
click at [372, 155] on strong "ACI Specialty Benefits Corporation" at bounding box center [366, 160] width 133 height 11
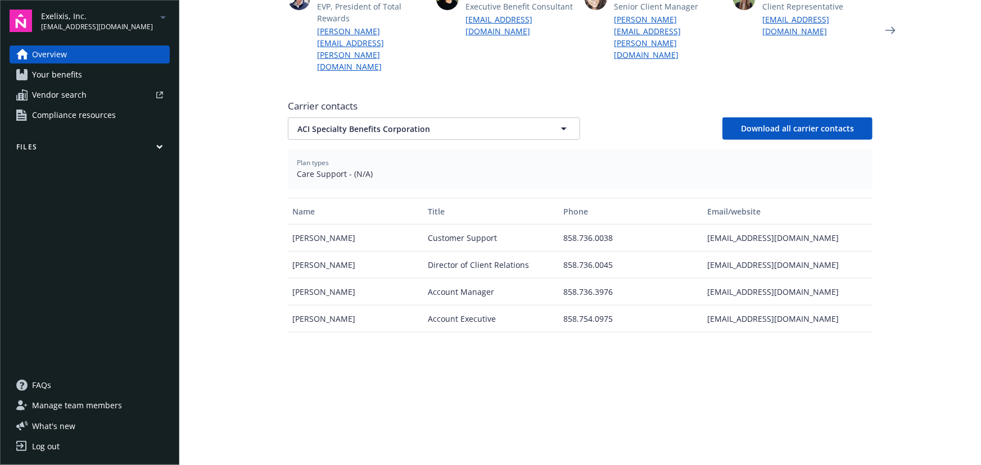
scroll to position [0, 0]
drag, startPoint x: 694, startPoint y: 285, endPoint x: 826, endPoint y: 285, distance: 132.1
click at [826, 306] on div "[PERSON_NAME] Account Executive 858.754.0975 [EMAIL_ADDRESS][DOMAIN_NAME]" at bounding box center [580, 319] width 585 height 27
click at [146, 32] on div "Exelixis, Inc. [PERSON_NAME][EMAIL_ADDRESS][PERSON_NAME][DOMAIN_NAME] Overview …" at bounding box center [89, 232] width 179 height 465
click at [144, 23] on div "Exelixis, Inc. [EMAIL_ADDRESS][DOMAIN_NAME]" at bounding box center [105, 21] width 129 height 22
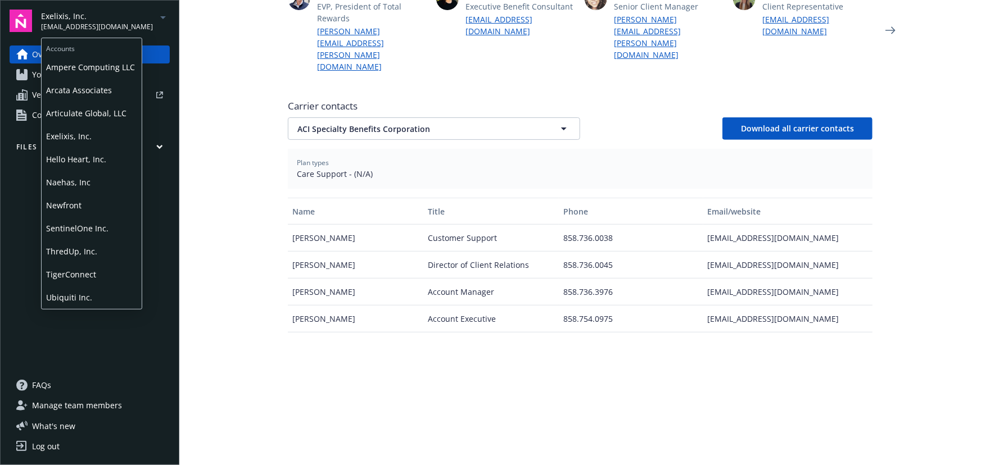
click at [89, 258] on span "ThredUp, Inc." at bounding box center [91, 251] width 91 height 23
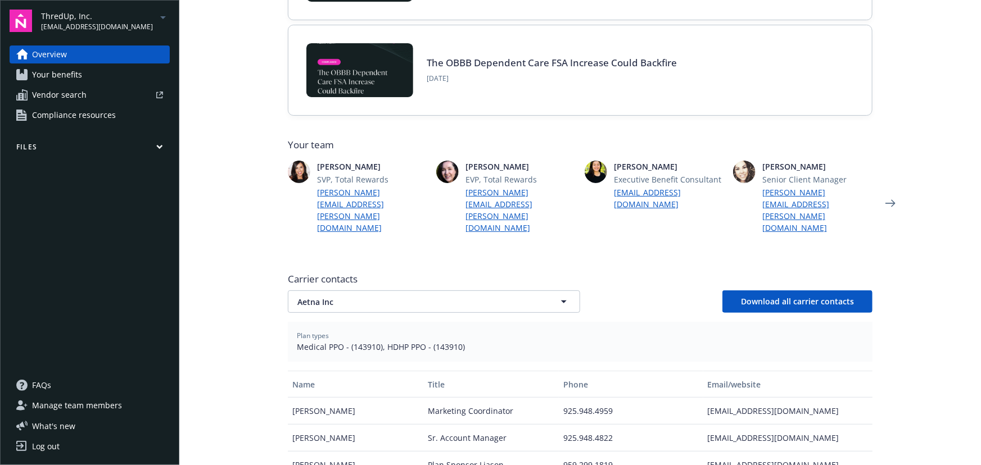
scroll to position [204, 0]
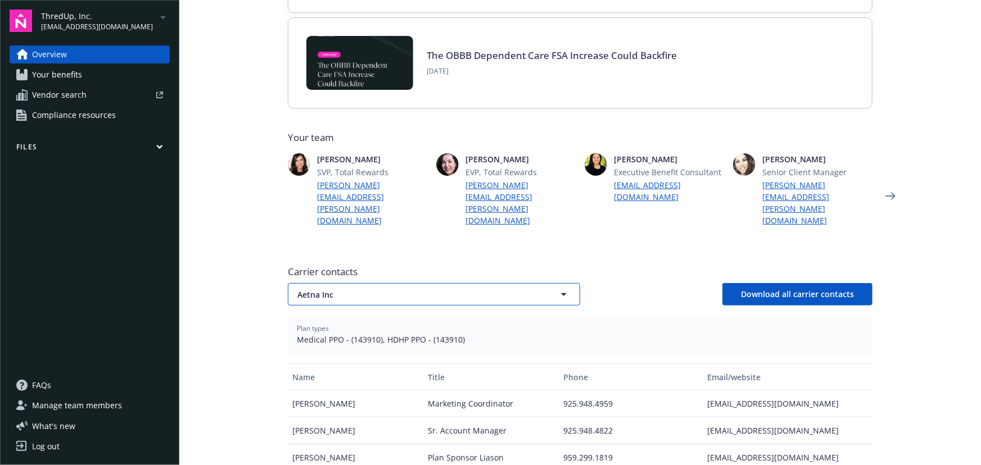
click at [437, 289] on span "Aetna Inc" at bounding box center [414, 295] width 234 height 12
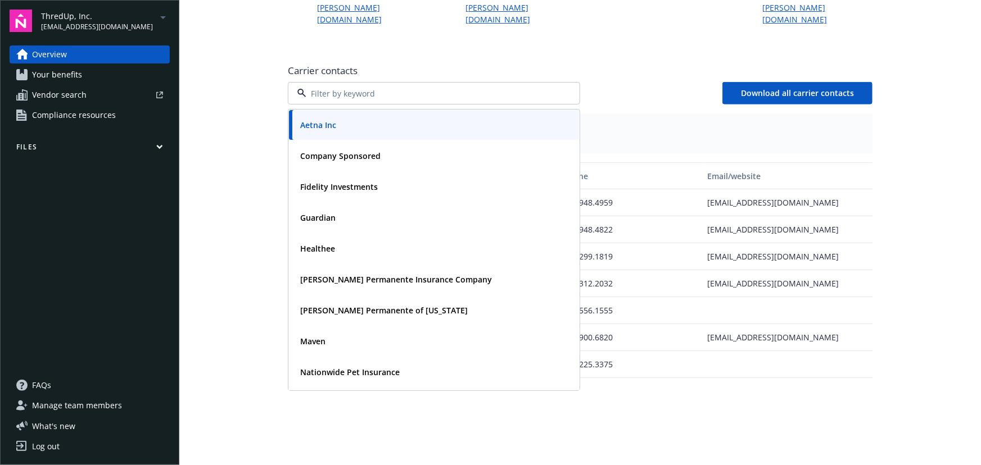
scroll to position [409, 0]
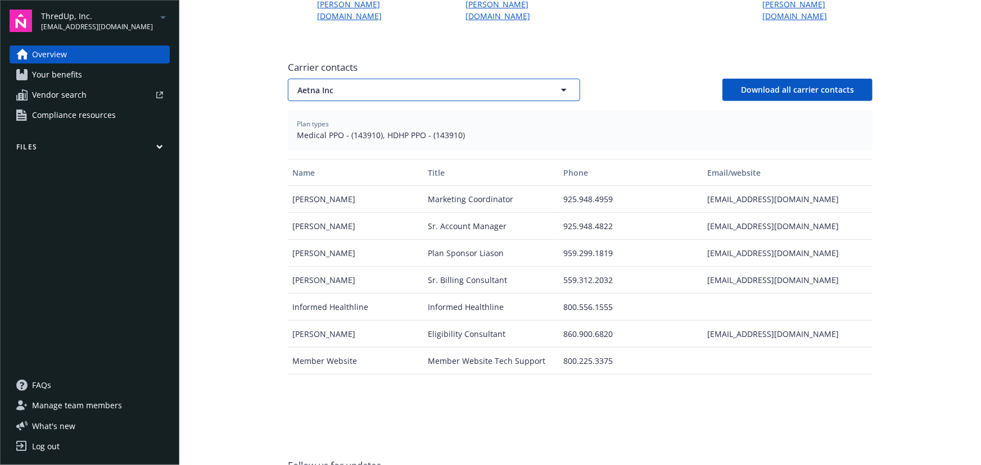
click at [547, 79] on button "Aetna Inc" at bounding box center [434, 90] width 292 height 22
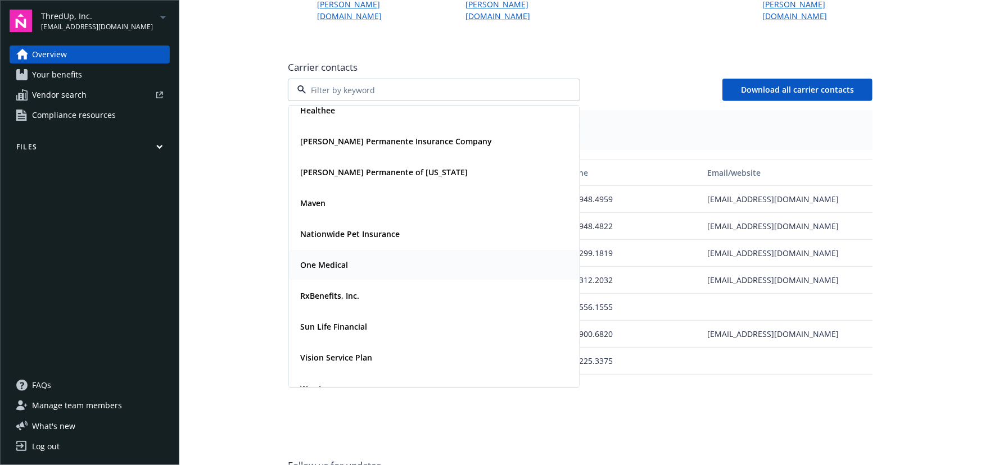
scroll to position [152, 0]
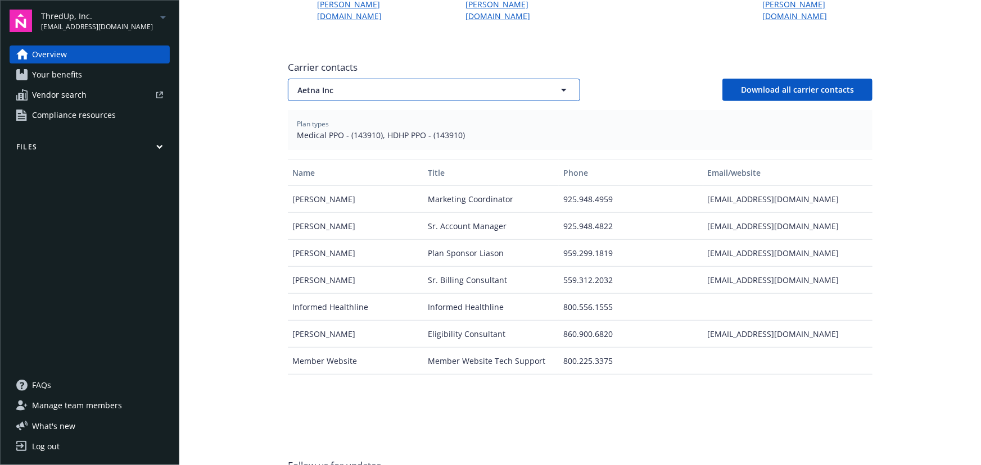
click at [428, 84] on span "Aetna Inc" at bounding box center [414, 90] width 234 height 12
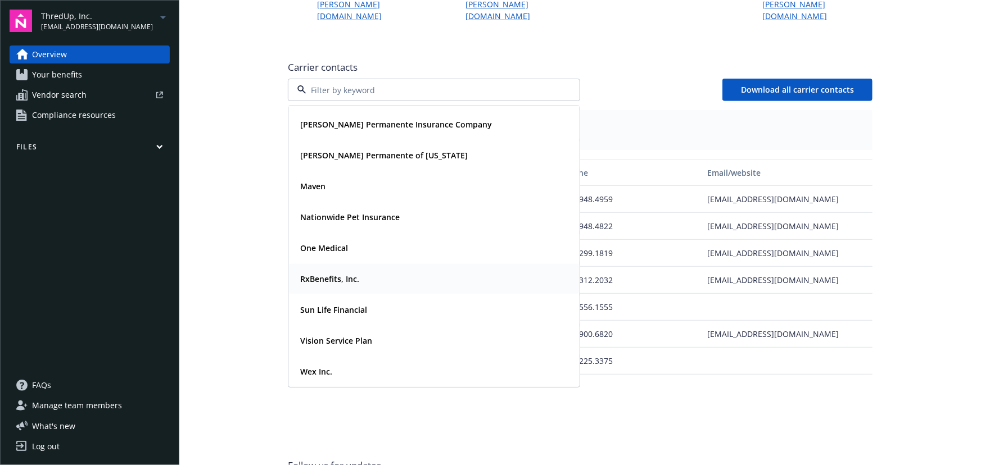
scroll to position [460, 0]
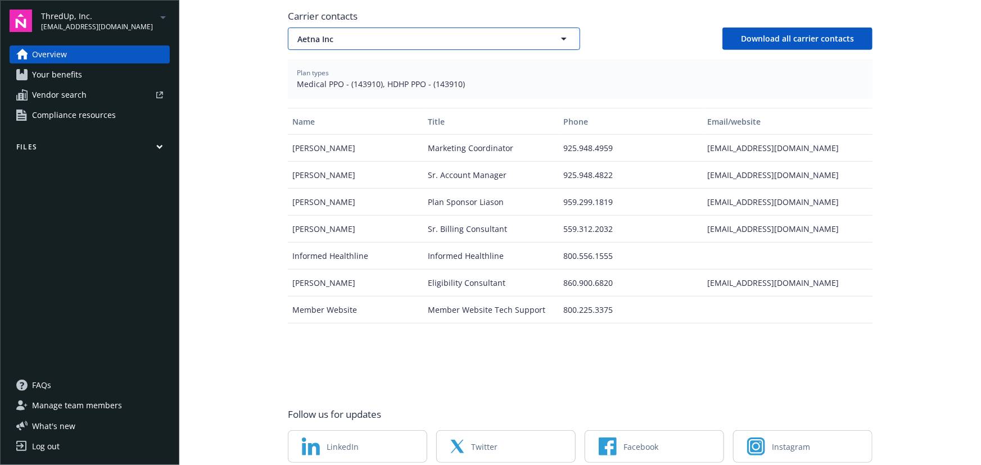
click at [411, 33] on span "Aetna Inc" at bounding box center [414, 39] width 234 height 12
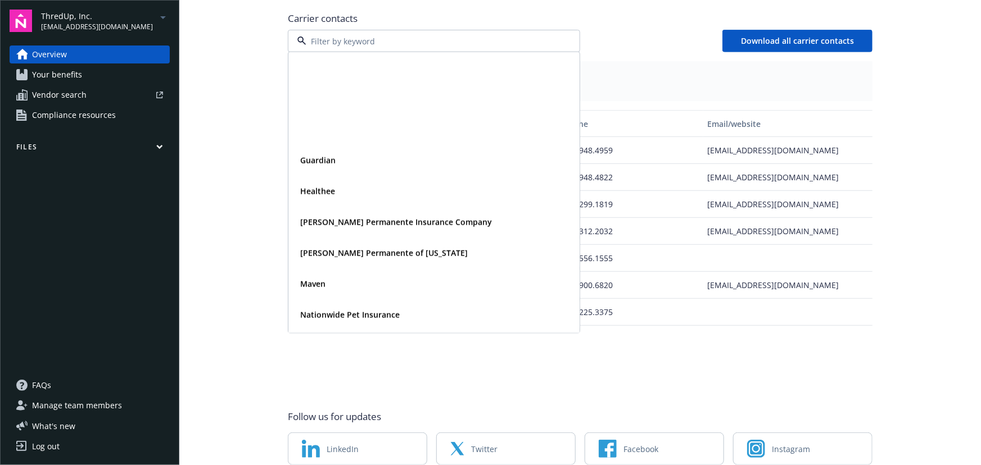
scroll to position [152, 0]
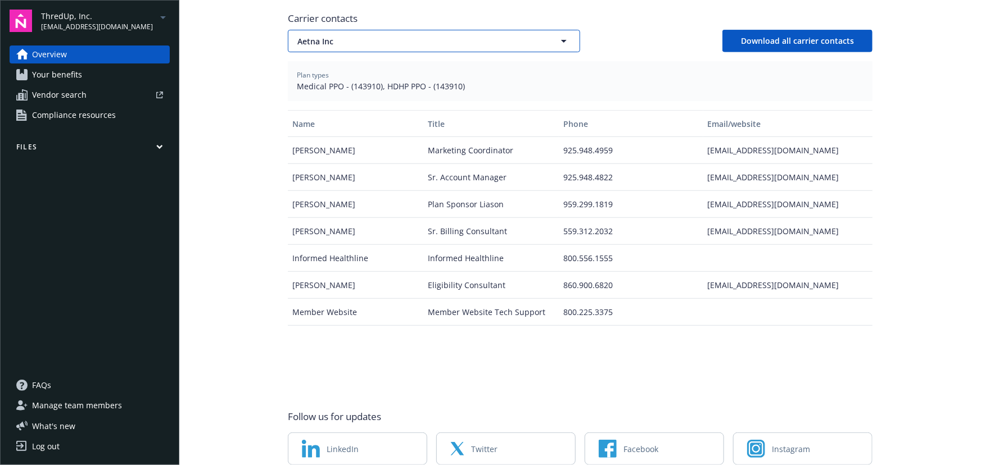
click at [442, 30] on button "Aetna Inc" at bounding box center [434, 41] width 292 height 22
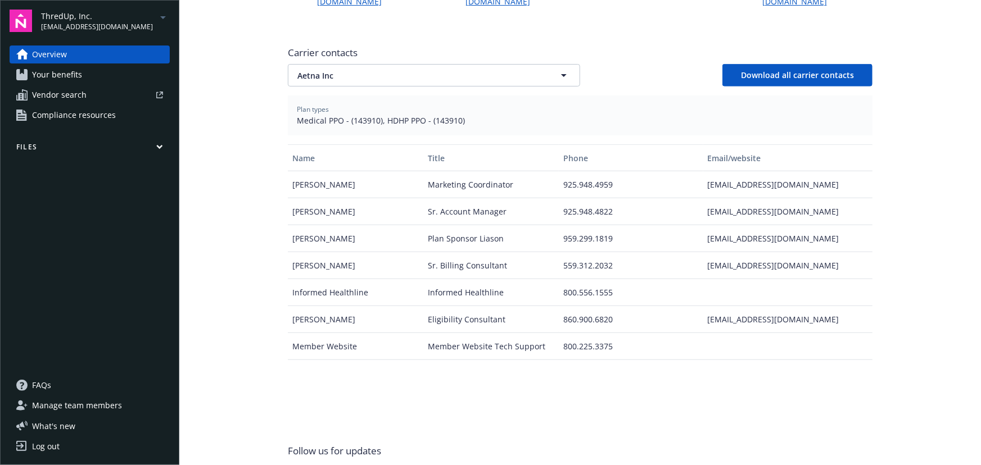
scroll to position [421, 0]
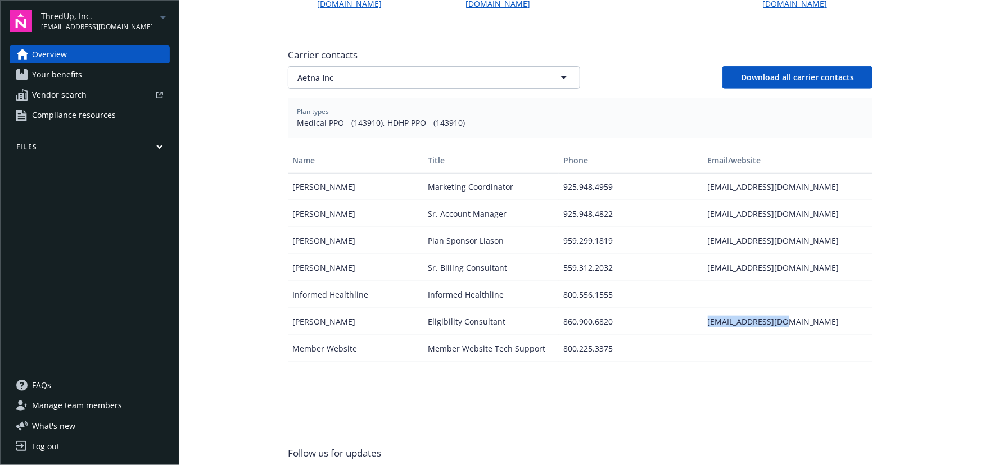
drag, startPoint x: 791, startPoint y: 289, endPoint x: 704, endPoint y: 294, distance: 87.8
click at [704, 309] on div "[EMAIL_ADDRESS][DOMAIN_NAME]" at bounding box center [787, 322] width 169 height 27
drag, startPoint x: 786, startPoint y: 153, endPoint x: 699, endPoint y: 152, distance: 87.1
click at [703, 174] on div "[EMAIL_ADDRESS][DOMAIN_NAME]" at bounding box center [787, 187] width 169 height 27
click at [801, 201] on div "[EMAIL_ADDRESS][DOMAIN_NAME]" at bounding box center [787, 214] width 169 height 27
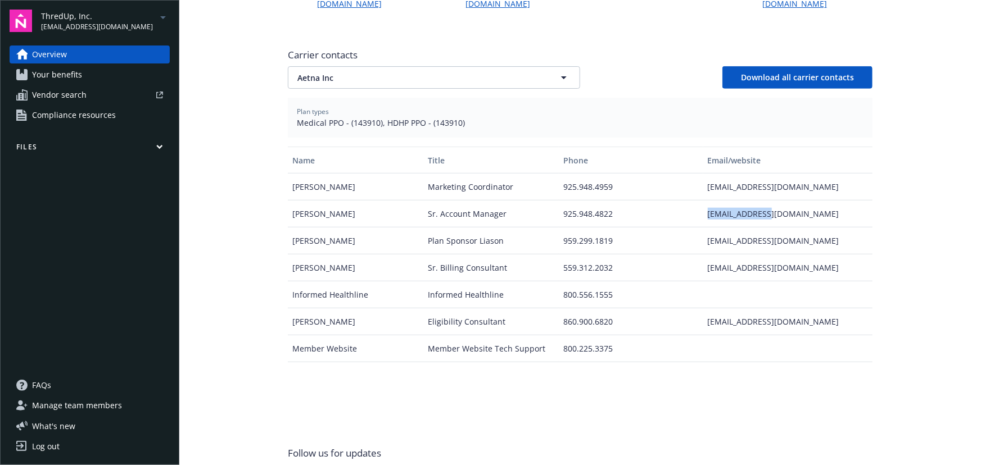
drag, startPoint x: 791, startPoint y: 177, endPoint x: 697, endPoint y: 179, distance: 93.9
click at [697, 201] on div "[PERSON_NAME] Account Manager 925.948.4822 [EMAIL_ADDRESS][DOMAIN_NAME]" at bounding box center [580, 214] width 585 height 27
click at [457, 72] on span "Aetna Inc" at bounding box center [414, 78] width 234 height 12
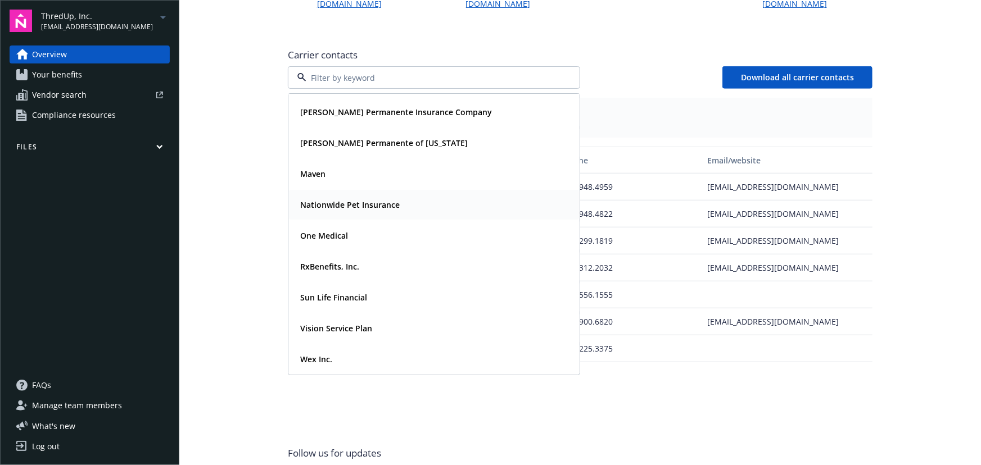
scroll to position [0, 0]
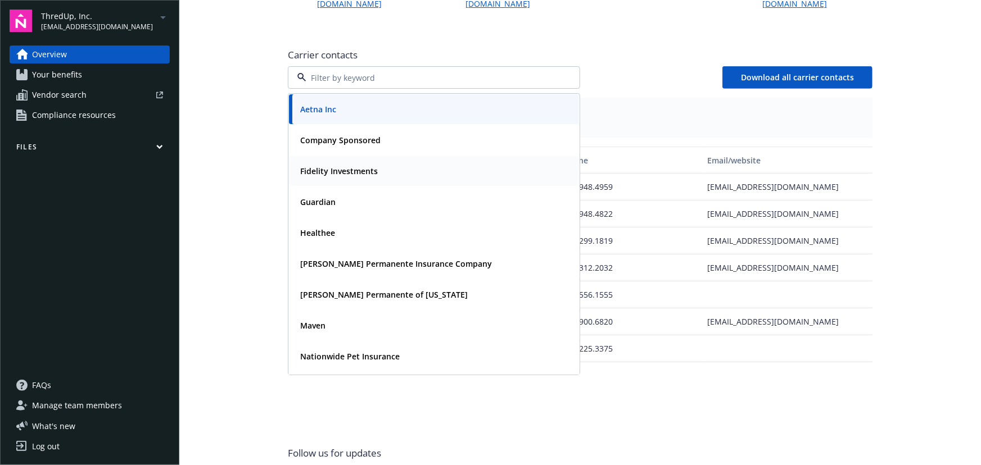
click at [373, 163] on div "Fidelity Investments" at bounding box center [338, 171] width 84 height 16
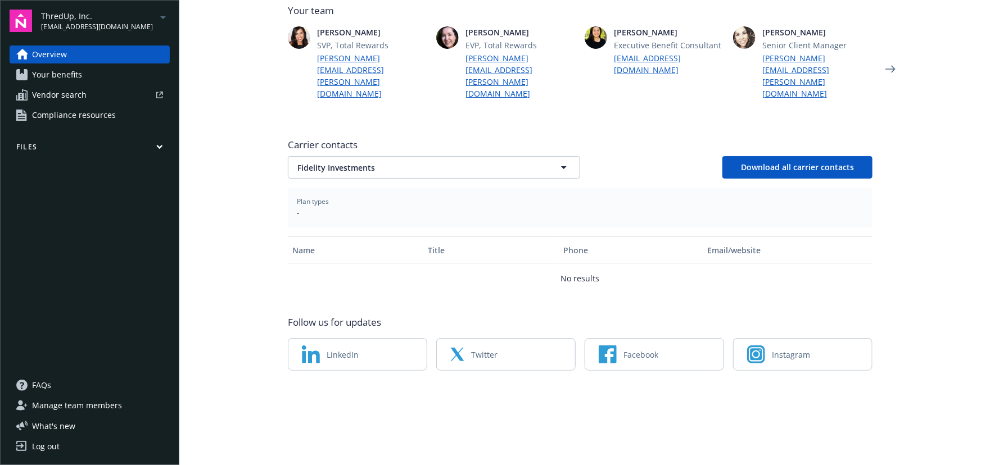
scroll to position [251, 0]
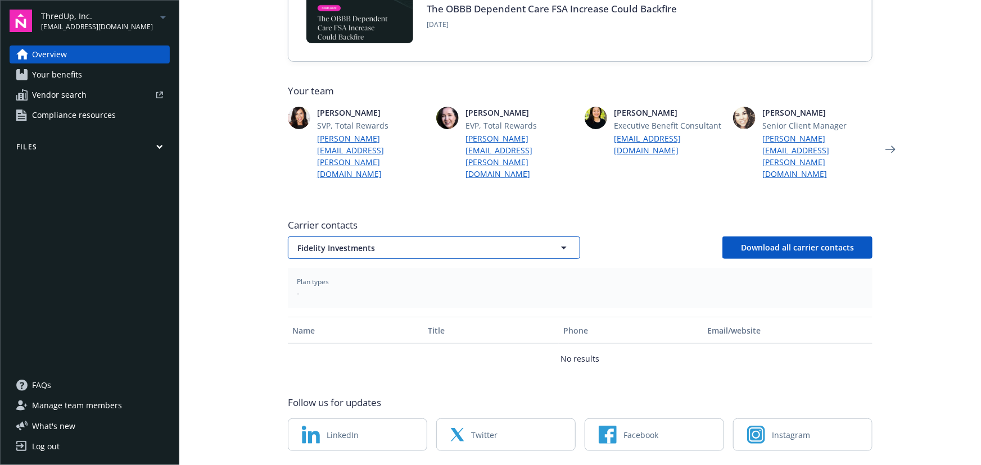
click at [485, 242] on span "Fidelity Investments" at bounding box center [414, 248] width 234 height 12
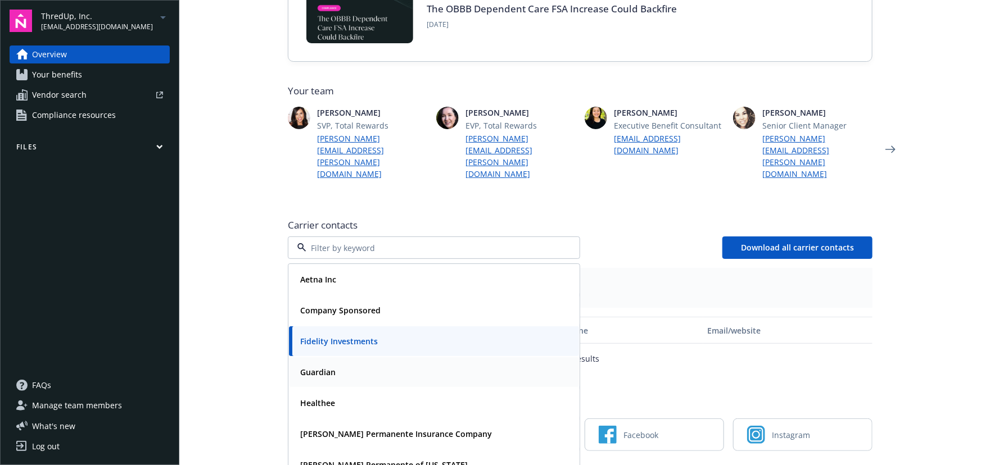
click at [355, 364] on div "Guardian" at bounding box center [434, 372] width 277 height 16
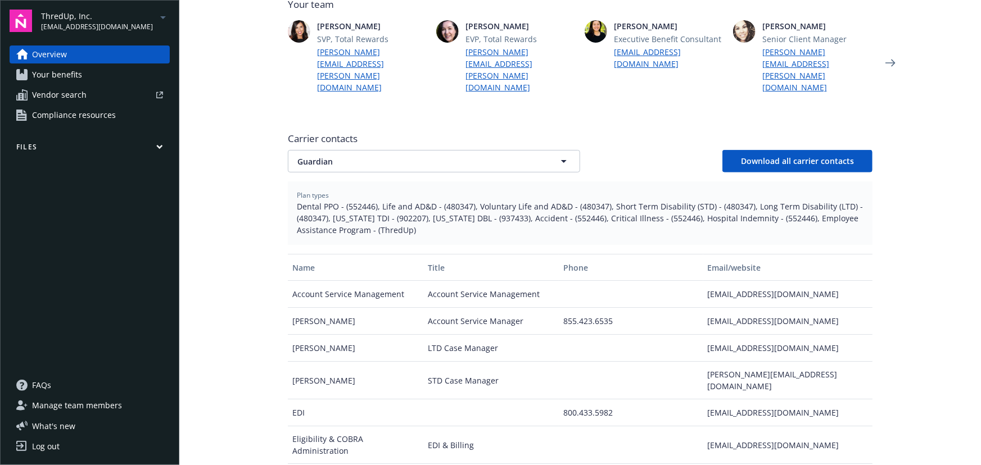
scroll to position [353, 0]
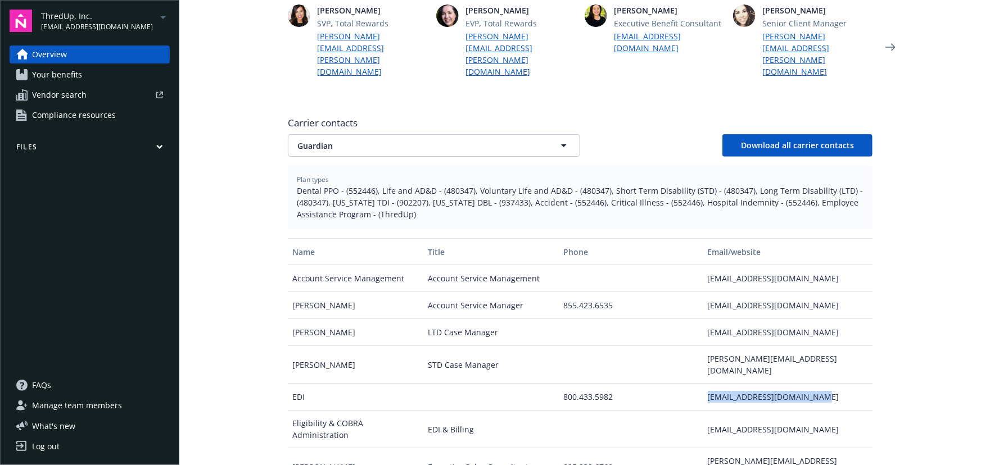
drag, startPoint x: 691, startPoint y: 352, endPoint x: 810, endPoint y: 347, distance: 119.3
click at [810, 384] on div "EDI 800.433.5982 [EMAIL_ADDRESS][DOMAIN_NAME]" at bounding box center [580, 397] width 585 height 27
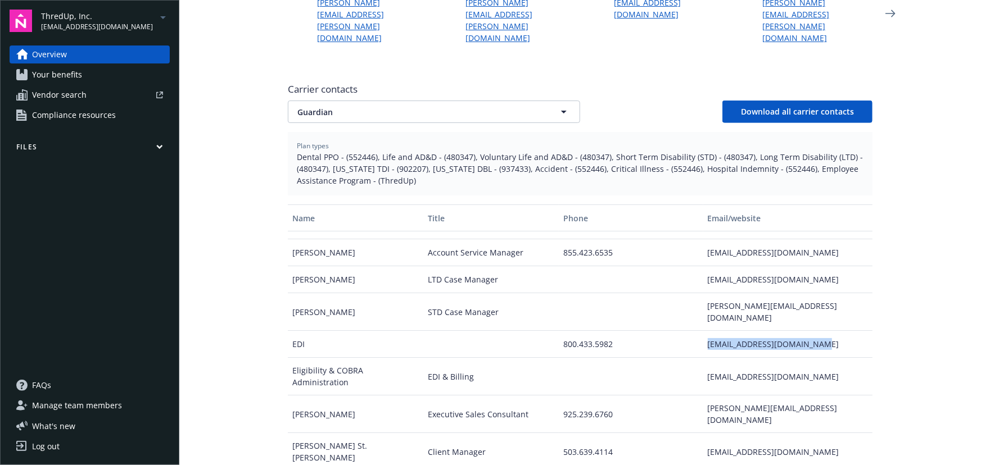
scroll to position [404, 0]
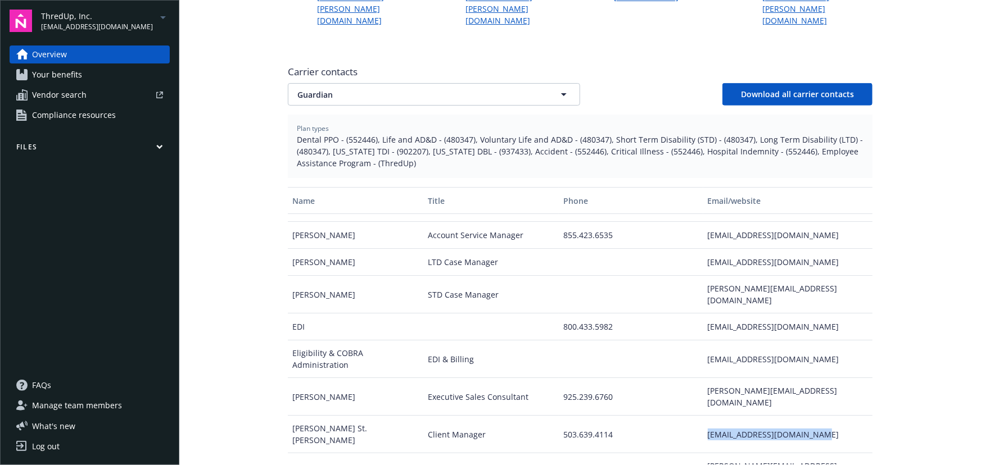
drag, startPoint x: 694, startPoint y: 361, endPoint x: 797, endPoint y: 361, distance: 102.9
click at [797, 416] on div "[EMAIL_ADDRESS][DOMAIN_NAME]" at bounding box center [787, 435] width 169 height 38
click at [498, 89] on span "Guardian" at bounding box center [414, 95] width 234 height 12
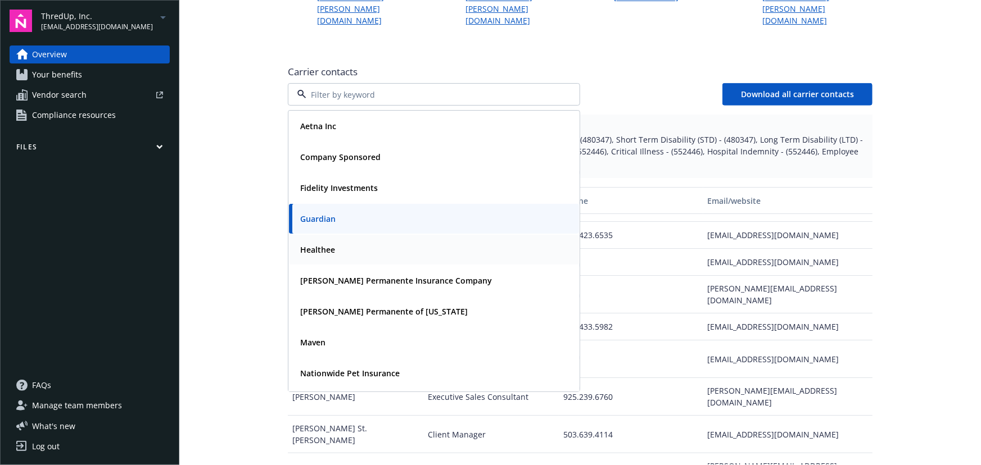
click at [359, 242] on div "Healthee" at bounding box center [434, 250] width 277 height 16
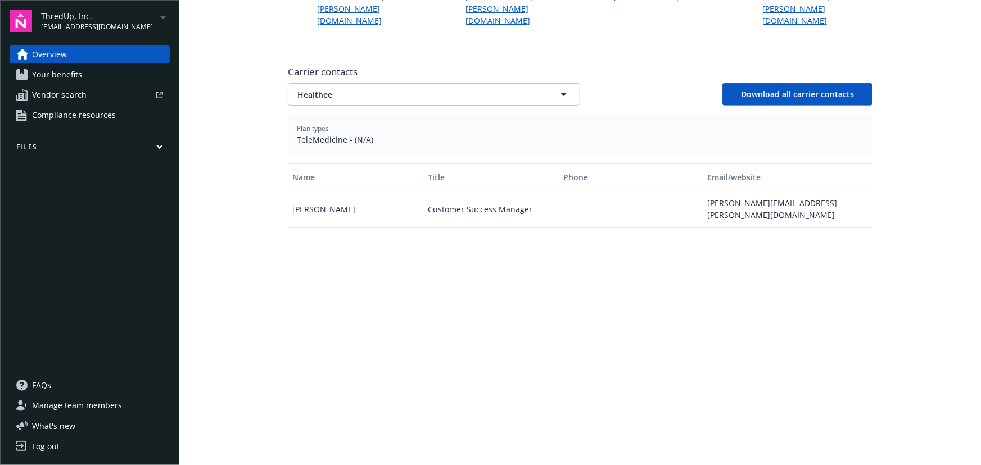
scroll to position [0, 0]
click at [455, 89] on span "Healthee" at bounding box center [414, 95] width 234 height 12
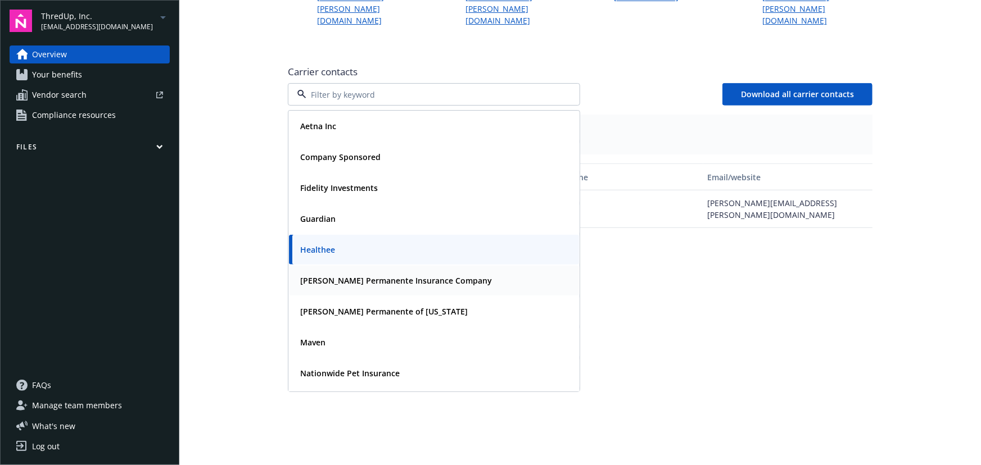
click at [333, 275] on strong "[PERSON_NAME] Permanente Insurance Company" at bounding box center [396, 280] width 192 height 11
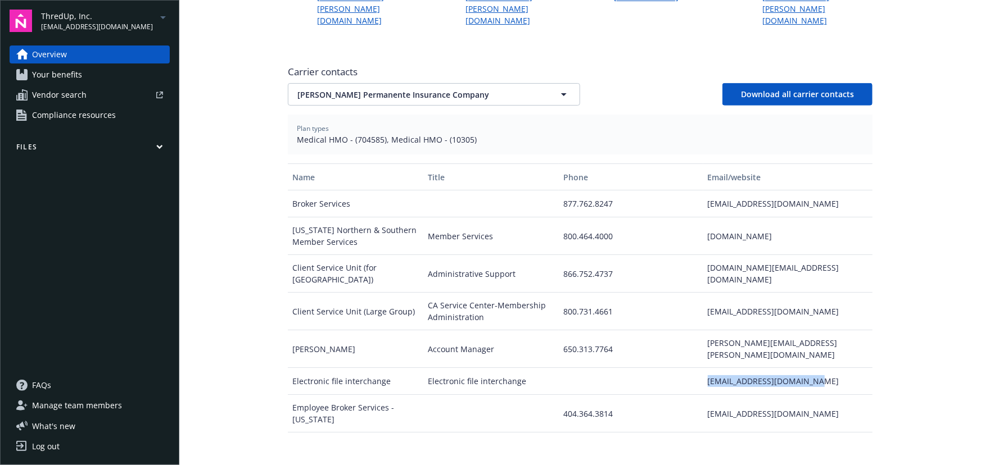
drag, startPoint x: 804, startPoint y: 325, endPoint x: 683, endPoint y: 329, distance: 120.9
click at [683, 368] on div "Electronic file interchange Electronic file interchange [EMAIL_ADDRESS][DOMAIN_…" at bounding box center [580, 381] width 585 height 27
click at [464, 83] on button "[PERSON_NAME] Permanente Insurance Company" at bounding box center [434, 94] width 292 height 22
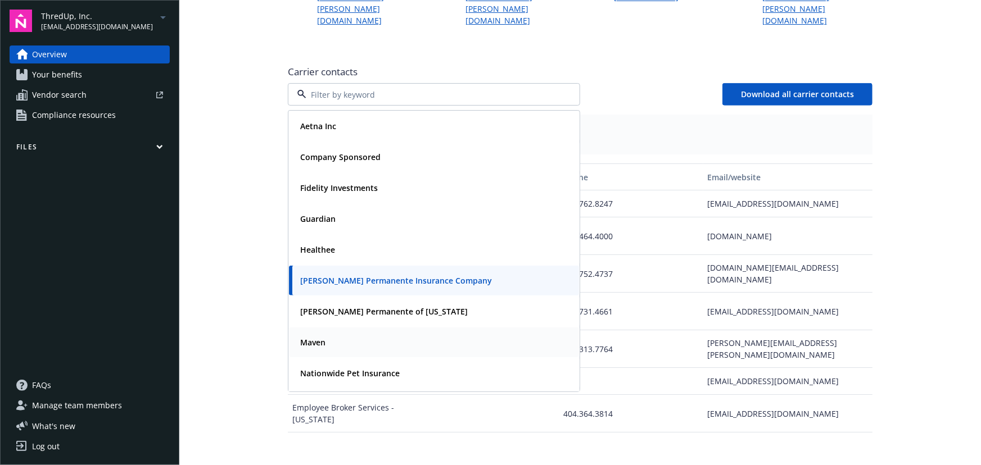
click at [349, 334] on div "Maven" at bounding box center [434, 342] width 277 height 16
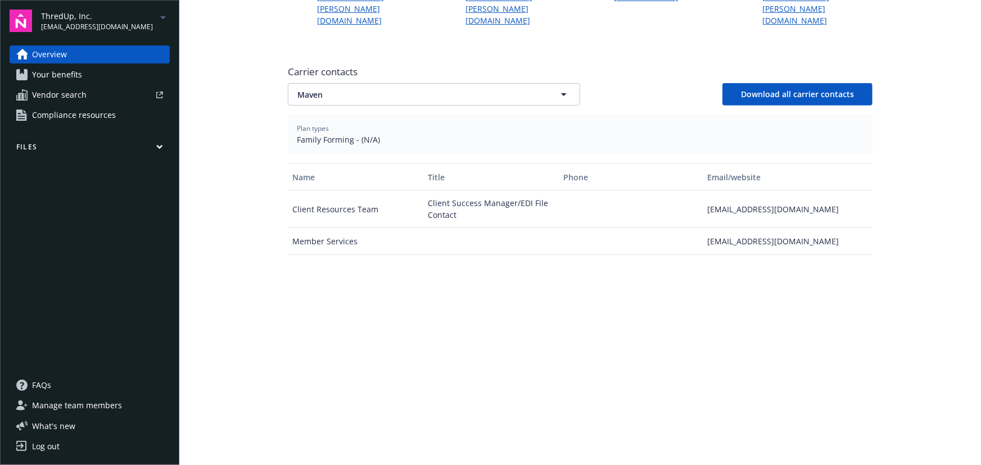
drag, startPoint x: 698, startPoint y: 173, endPoint x: 831, endPoint y: 171, distance: 132.7
click at [832, 191] on div "Client Resources Team Client Success Manager/[PERSON_NAME] File Contact [EMAIL_…" at bounding box center [580, 210] width 585 height 38
click at [477, 65] on div "Carrier contacts Maven Download all carrier contacts" at bounding box center [580, 85] width 585 height 40
click at [476, 89] on span "Maven" at bounding box center [414, 95] width 234 height 12
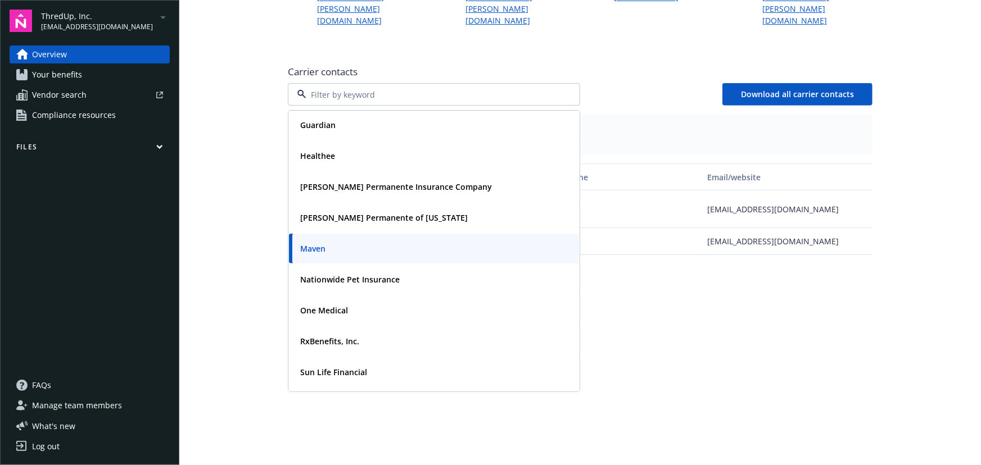
scroll to position [102, 0]
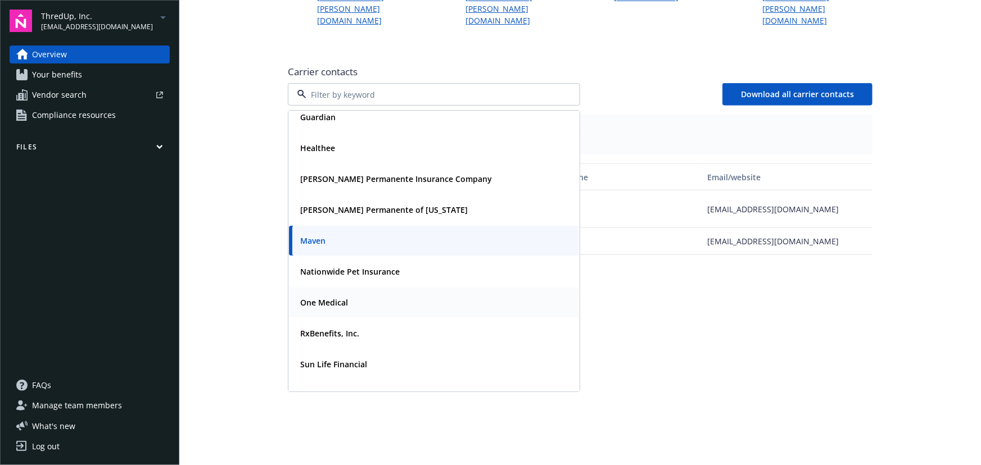
click at [351, 295] on div "One Medical" at bounding box center [434, 303] width 277 height 16
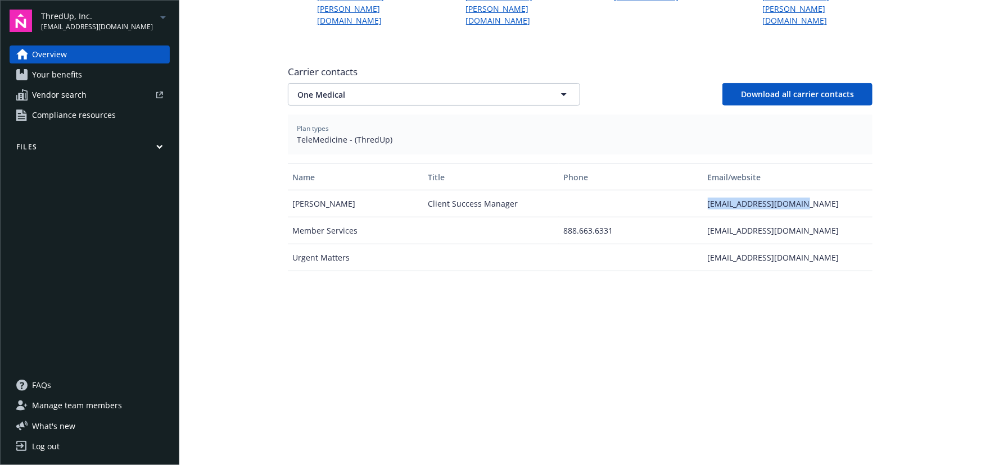
drag, startPoint x: 821, startPoint y: 168, endPoint x: 698, endPoint y: 173, distance: 123.2
click at [698, 191] on div "Anam Fatima Client Success Manager [EMAIL_ADDRESS][DOMAIN_NAME]" at bounding box center [580, 204] width 585 height 27
click at [460, 89] on span "One Medical" at bounding box center [414, 95] width 234 height 12
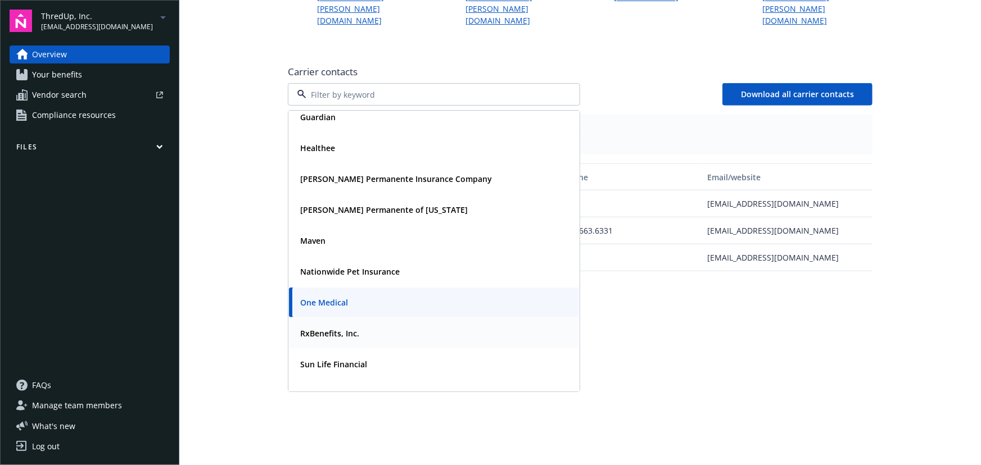
click at [382, 325] on div "RxBenefits, Inc." at bounding box center [434, 333] width 277 height 16
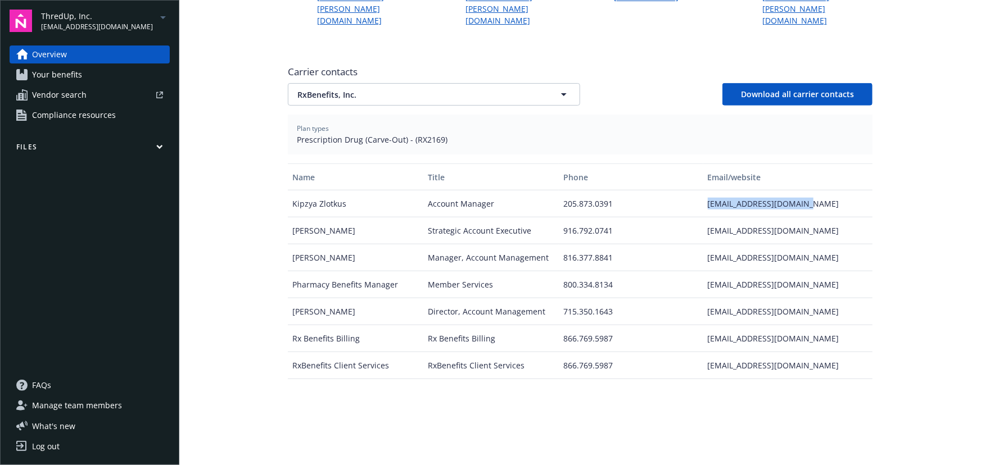
drag, startPoint x: 736, startPoint y: 169, endPoint x: 824, endPoint y: 169, distance: 87.7
click at [824, 191] on div "Kipzya Zlotkus Account Manager 205.873.0391 [EMAIL_ADDRESS][DOMAIN_NAME]" at bounding box center [580, 204] width 585 height 27
click at [430, 65] on div "Carrier contacts RxBenefits, Inc. Download all carrier contacts" at bounding box center [580, 85] width 585 height 40
click at [428, 89] on span "RxBenefits, Inc." at bounding box center [414, 95] width 234 height 12
click at [348, 356] on div "Sun Life Financial" at bounding box center [333, 364] width 74 height 16
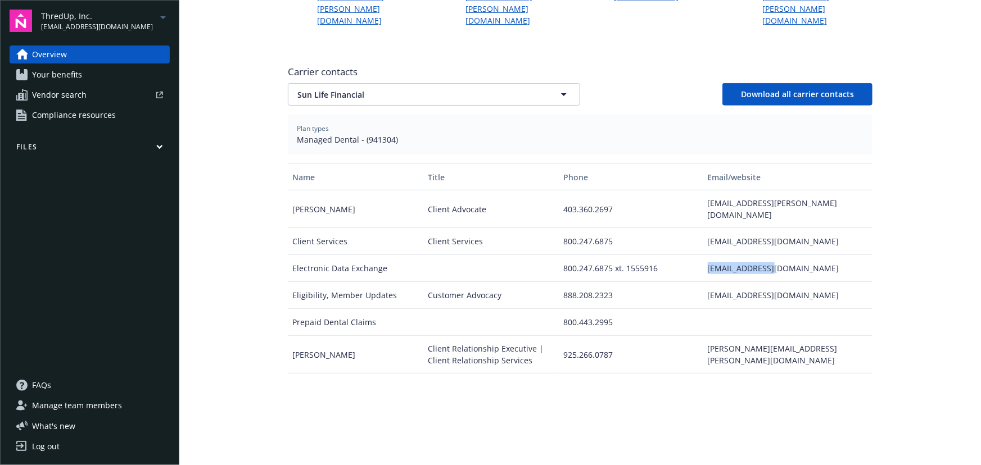
drag, startPoint x: 704, startPoint y: 223, endPoint x: 798, endPoint y: 227, distance: 93.9
click at [798, 255] on div "[EMAIL_ADDRESS][DOMAIN_NAME]" at bounding box center [787, 268] width 169 height 27
click at [712, 191] on div "[EMAIL_ADDRESS][PERSON_NAME][DOMAIN_NAME]" at bounding box center [787, 210] width 169 height 38
drag, startPoint x: 702, startPoint y: 169, endPoint x: 829, endPoint y: 164, distance: 126.6
click at [829, 191] on div "[EMAIL_ADDRESS][PERSON_NAME][DOMAIN_NAME]" at bounding box center [787, 210] width 169 height 38
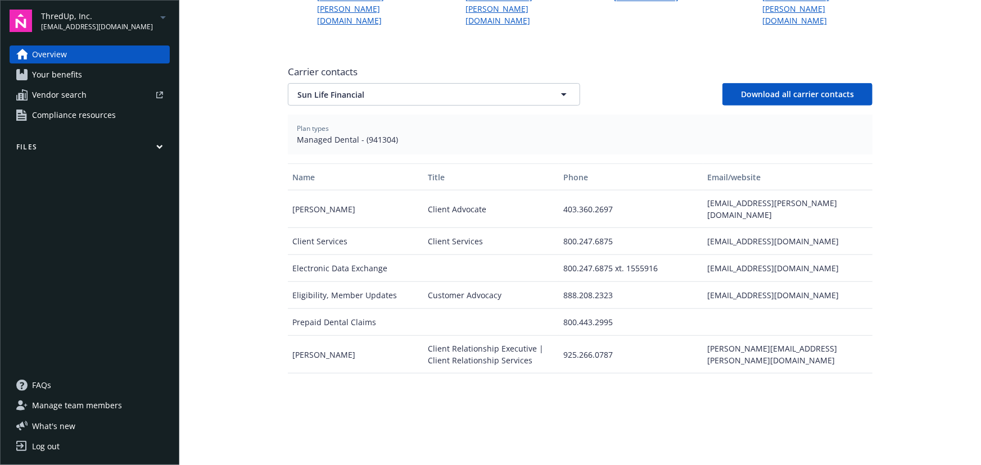
click at [498, 65] on span "Carrier contacts" at bounding box center [580, 71] width 585 height 13
click at [500, 89] on span "Sun Life Financial" at bounding box center [414, 95] width 234 height 12
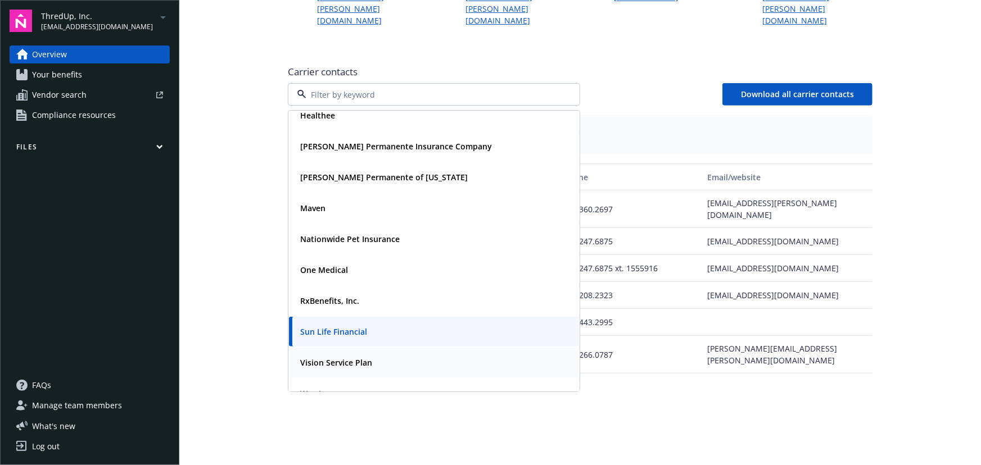
scroll to position [152, 0]
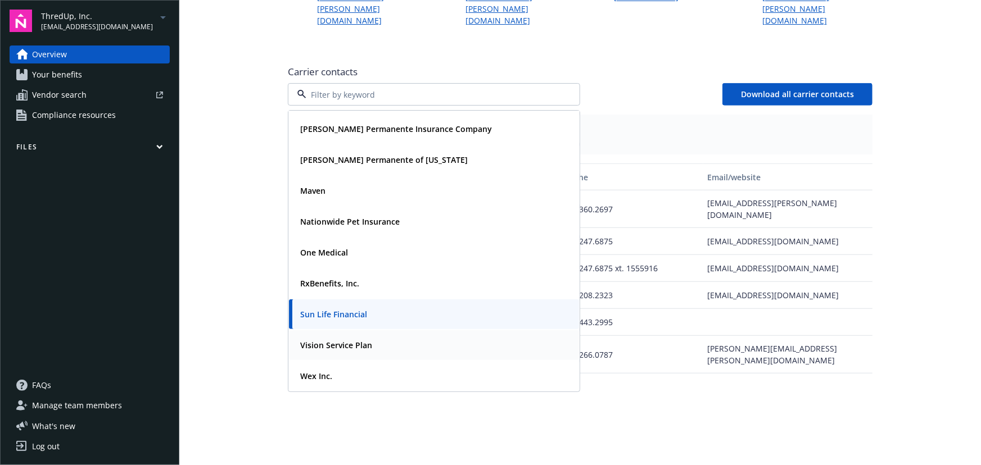
drag, startPoint x: 360, startPoint y: 307, endPoint x: 361, endPoint y: 292, distance: 14.7
click at [360, 340] on strong "Vision Service Plan" at bounding box center [336, 345] width 72 height 11
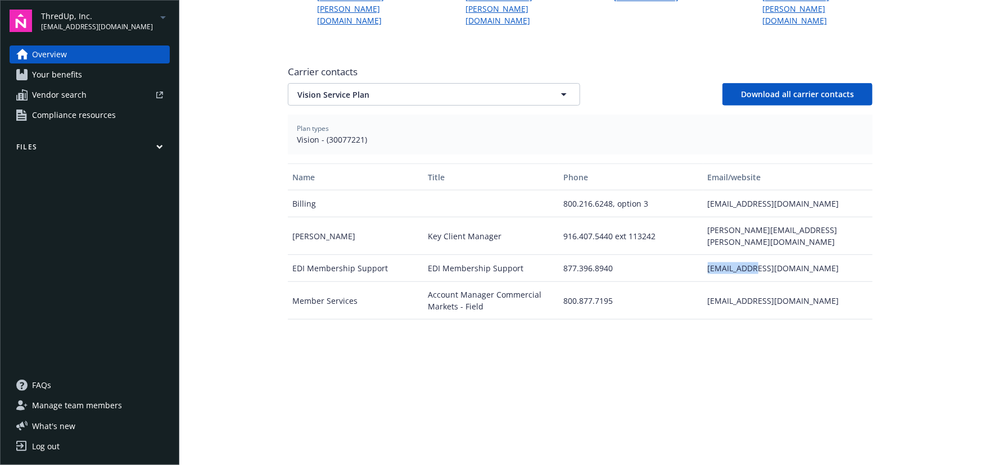
drag, startPoint x: 757, startPoint y: 219, endPoint x: 700, endPoint y: 227, distance: 58.0
click at [703, 255] on div "[EMAIL_ADDRESS][DOMAIN_NAME]" at bounding box center [787, 268] width 169 height 27
drag, startPoint x: 807, startPoint y: 193, endPoint x: 696, endPoint y: 196, distance: 110.8
click at [696, 218] on div "[PERSON_NAME] Key Client Manager 916.407.5440 ext 113242 [PERSON_NAME][EMAIL_AD…" at bounding box center [580, 237] width 585 height 38
drag, startPoint x: 542, startPoint y: 57, endPoint x: 539, endPoint y: 69, distance: 11.6
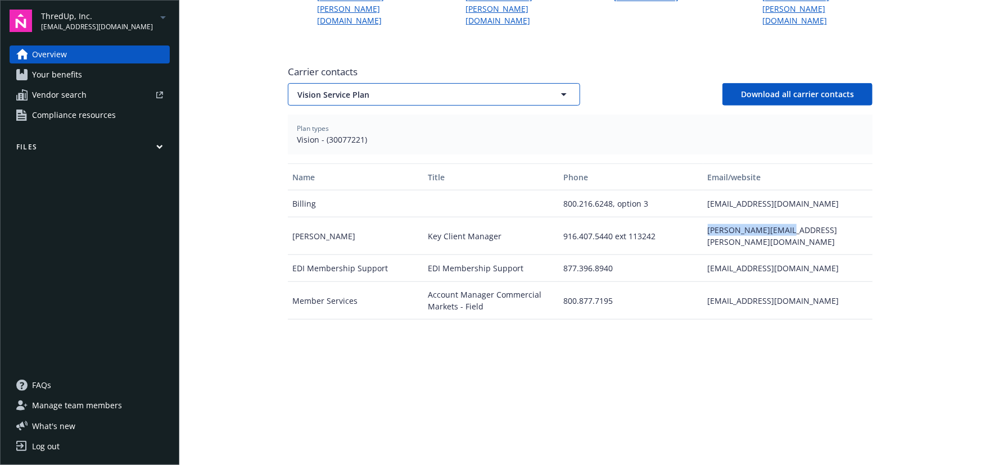
click at [542, 83] on button "Vision Service Plan" at bounding box center [434, 94] width 292 height 22
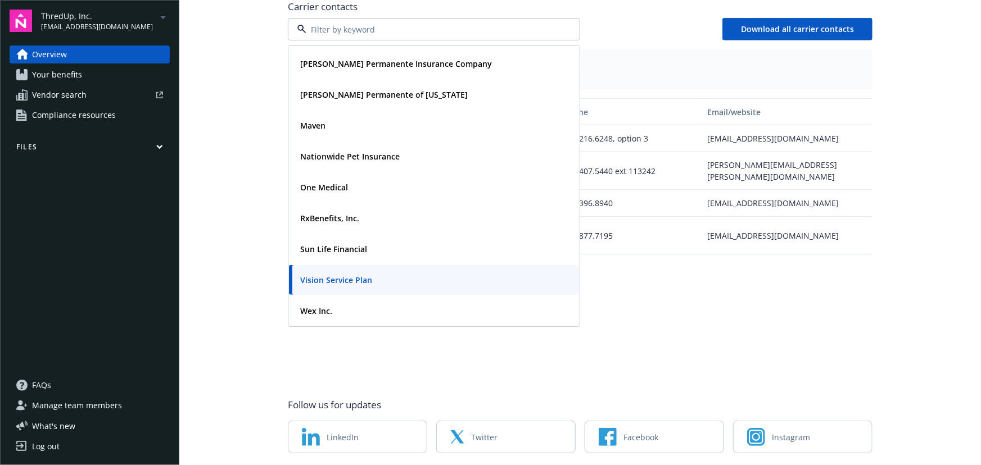
scroll to position [472, 0]
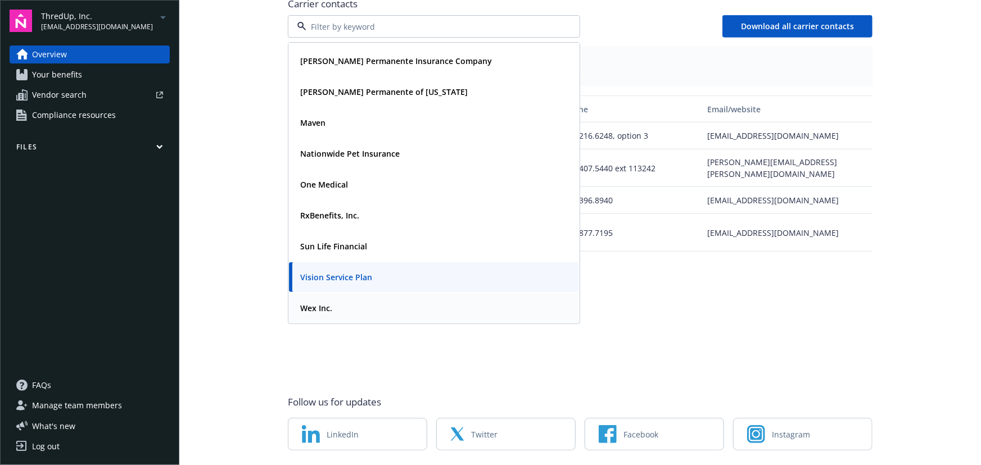
drag, startPoint x: 348, startPoint y: 278, endPoint x: 366, endPoint y: 268, distance: 20.9
click at [352, 300] on div "Wex Inc." at bounding box center [434, 308] width 277 height 16
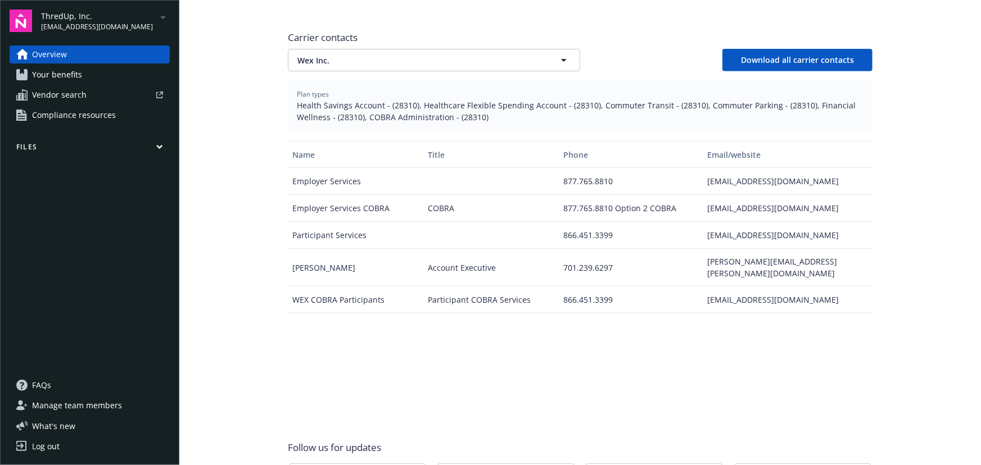
scroll to position [421, 0]
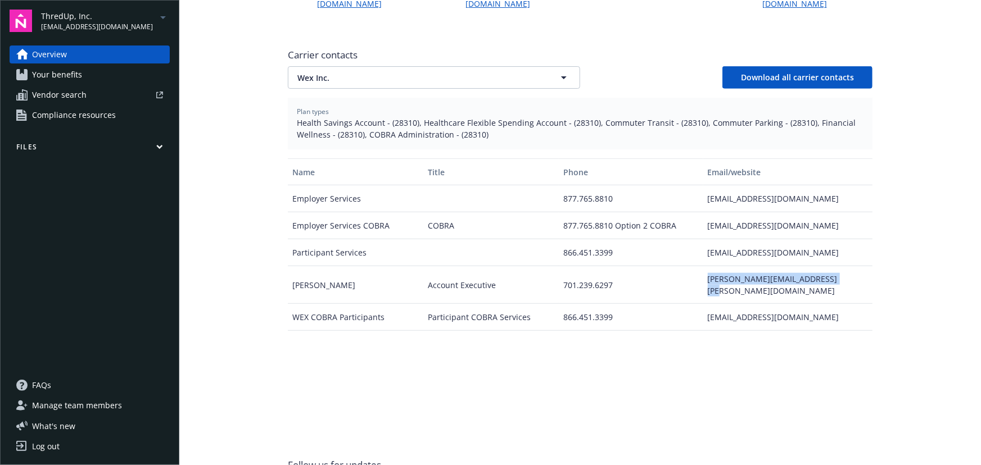
drag, startPoint x: 696, startPoint y: 242, endPoint x: 842, endPoint y: 246, distance: 146.2
click at [842, 266] on div "[PERSON_NAME] Account Executive 701.239.6297 [PERSON_NAME][EMAIL_ADDRESS][PERSO…" at bounding box center [580, 285] width 585 height 38
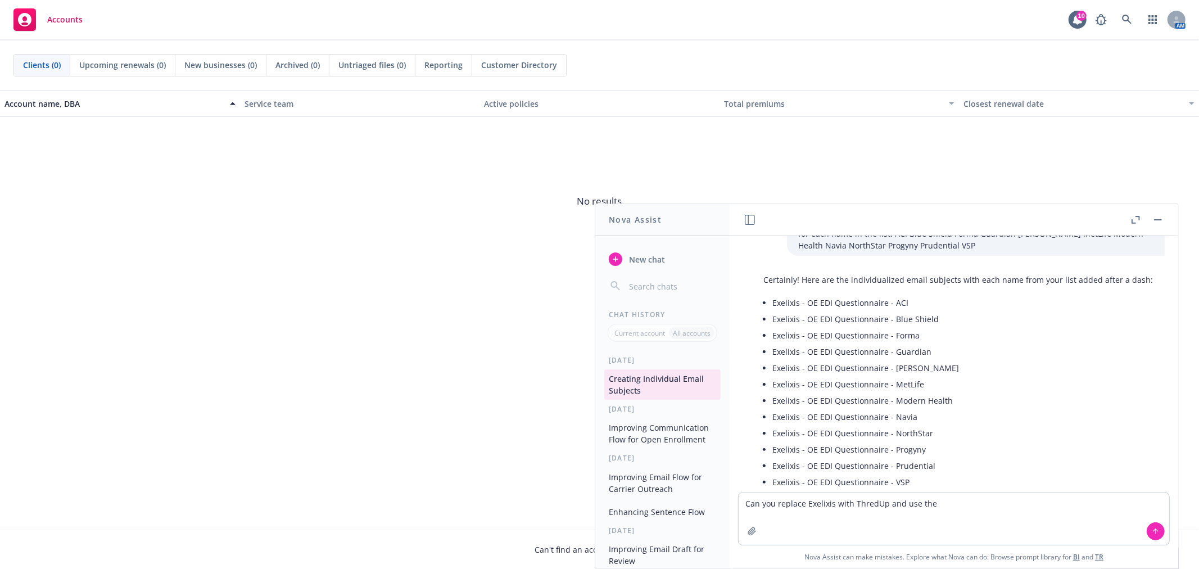
scroll to position [94, 0]
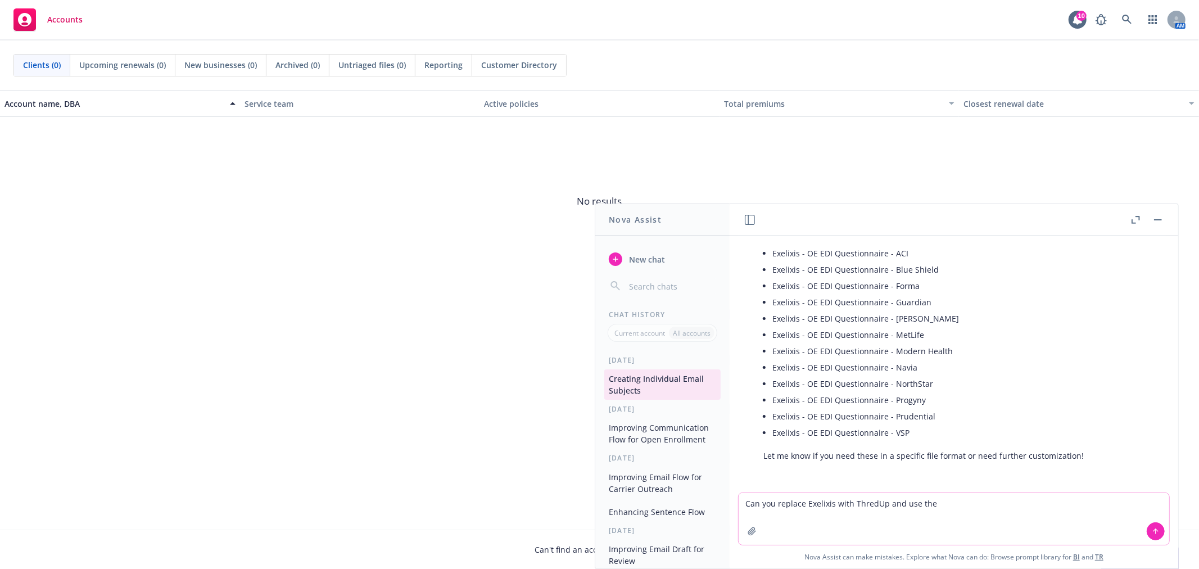
click at [960, 503] on textarea "Can you replace Exelixis with ThredUp and use the" at bounding box center [954, 519] width 431 height 52
drag, startPoint x: 995, startPoint y: 510, endPoint x: 1010, endPoint y: 509, distance: 14.6
click at [995, 510] on textarea "Can you replace Exelixis with ThredUp and use the following names" at bounding box center [954, 519] width 431 height 52
paste textarea "Aetna Fidelity Guardian Healthee Kaiser Maven Nationwide One Medical Rx Benefit…"
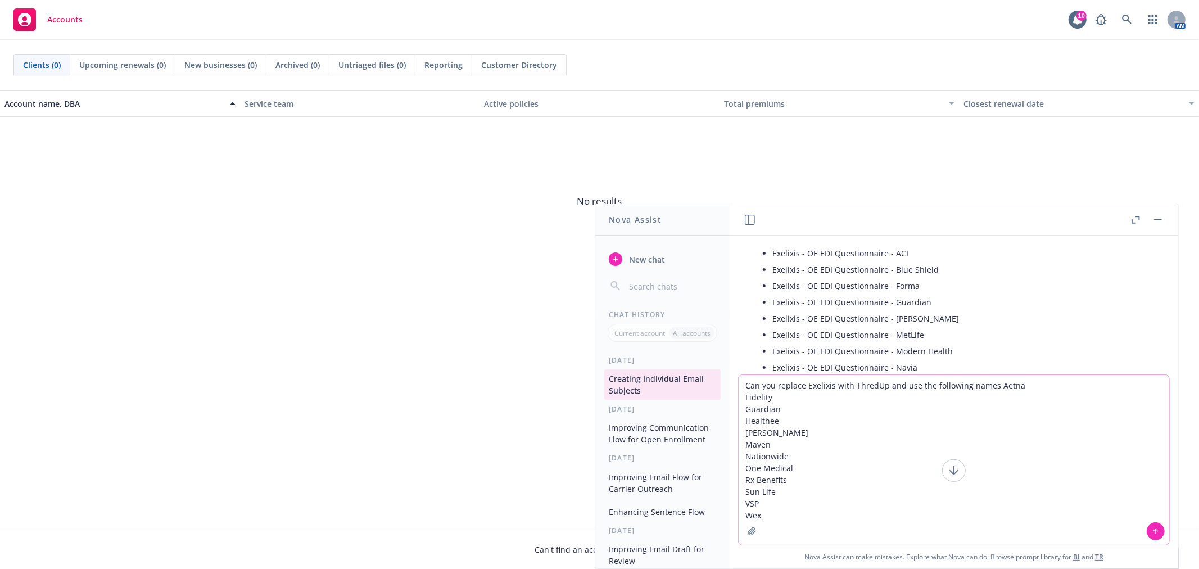
drag, startPoint x: 771, startPoint y: 397, endPoint x: 745, endPoint y: 397, distance: 25.9
click at [745, 397] on textarea "Can you replace Exelixis with ThredUp and use the following names Aetna Fidelit…" at bounding box center [954, 460] width 431 height 170
drag, startPoint x: 793, startPoint y: 448, endPoint x: 780, endPoint y: 455, distance: 14.9
click at [757, 457] on textarea "Can you replace Exelixis with ThredUp and use the following names Aetna Guardia…" at bounding box center [954, 466] width 431 height 158
click at [789, 454] on textarea "Can you replace Exelixis with ThredUp and use the following names Aetna Guardia…" at bounding box center [954, 466] width 431 height 158
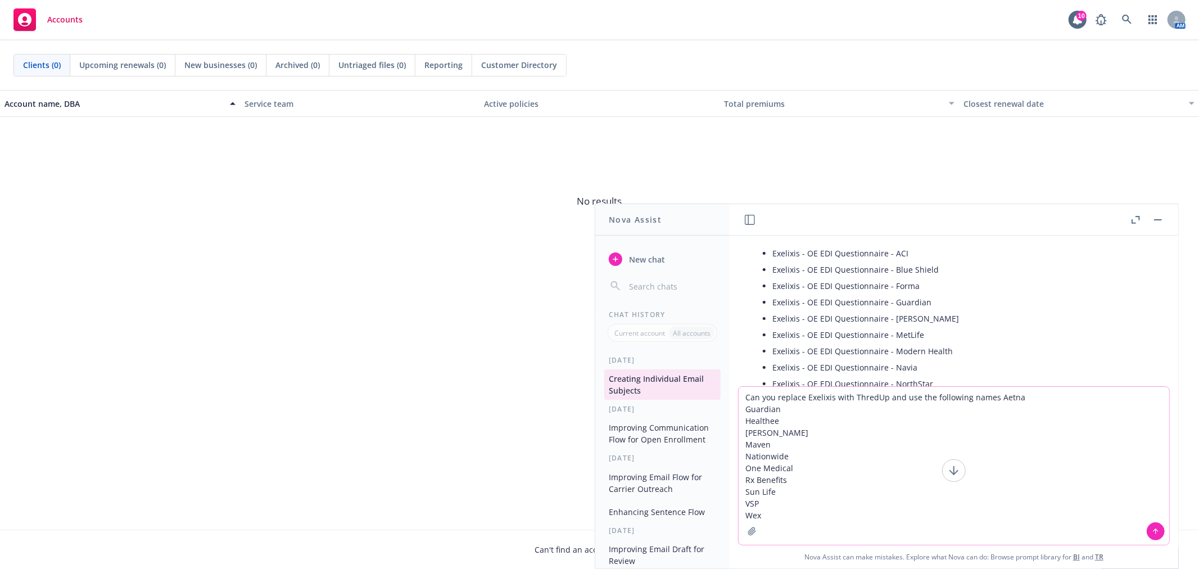
drag, startPoint x: 788, startPoint y: 455, endPoint x: 744, endPoint y: 455, distance: 43.8
click at [744, 455] on textarea "Can you replace Exelixis with ThredUp and use the following names Aetna Guardia…" at bounding box center [954, 466] width 431 height 158
type textarea "Can you replace Exelixis with ThredUp and use the following names Aetna Guardia…"
click at [1155, 535] on icon at bounding box center [1156, 531] width 8 height 8
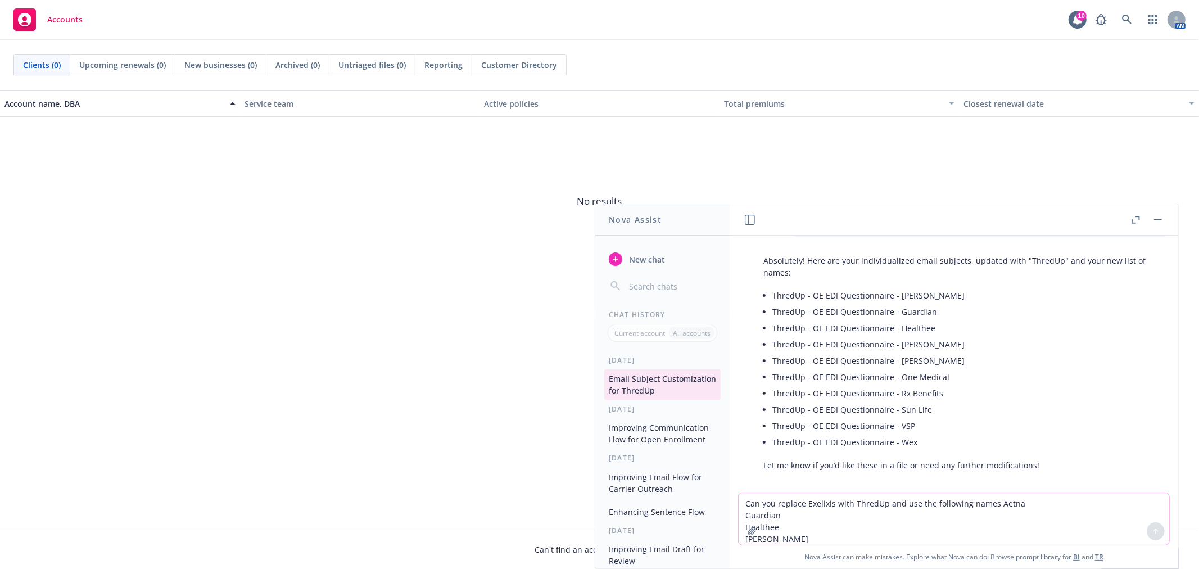
scroll to position [379, 0]
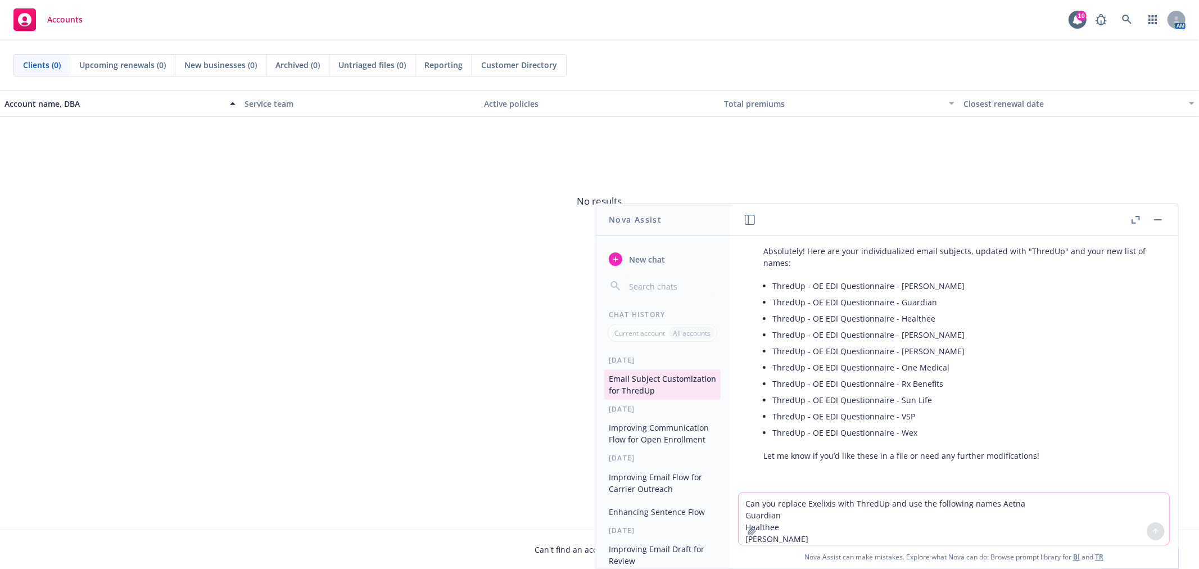
click at [895, 278] on li "ThredUp - OE EDI Questionnaire - Aetna" at bounding box center [962, 286] width 381 height 16
drag, startPoint x: 930, startPoint y: 283, endPoint x: 772, endPoint y: 280, distance: 157.4
click at [772, 280] on li "ThredUp - OE EDI Questionnaire - Aetna" at bounding box center [962, 286] width 381 height 16
copy li "ThredUp - OE EDI Questionnaire - Aetna"
drag, startPoint x: 936, startPoint y: 301, endPoint x: 772, endPoint y: 299, distance: 164.7
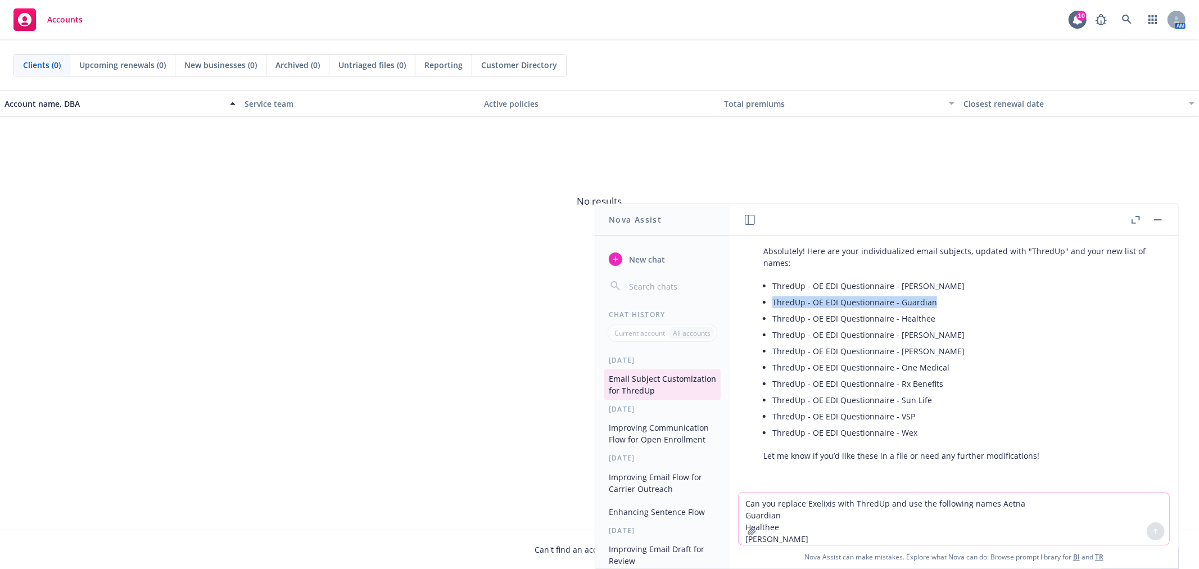
click at [772, 299] on li "ThredUp - OE EDI Questionnaire - Guardian" at bounding box center [962, 302] width 381 height 16
copy li "ThredUp - OE EDI Questionnaire - Guardian"
drag, startPoint x: 936, startPoint y: 320, endPoint x: 777, endPoint y: 322, distance: 159.6
click at [772, 320] on li "ThredUp - OE EDI Questionnaire - Healthee" at bounding box center [962, 318] width 381 height 16
copy li "ThredUp - OE EDI Questionnaire - Healthee"
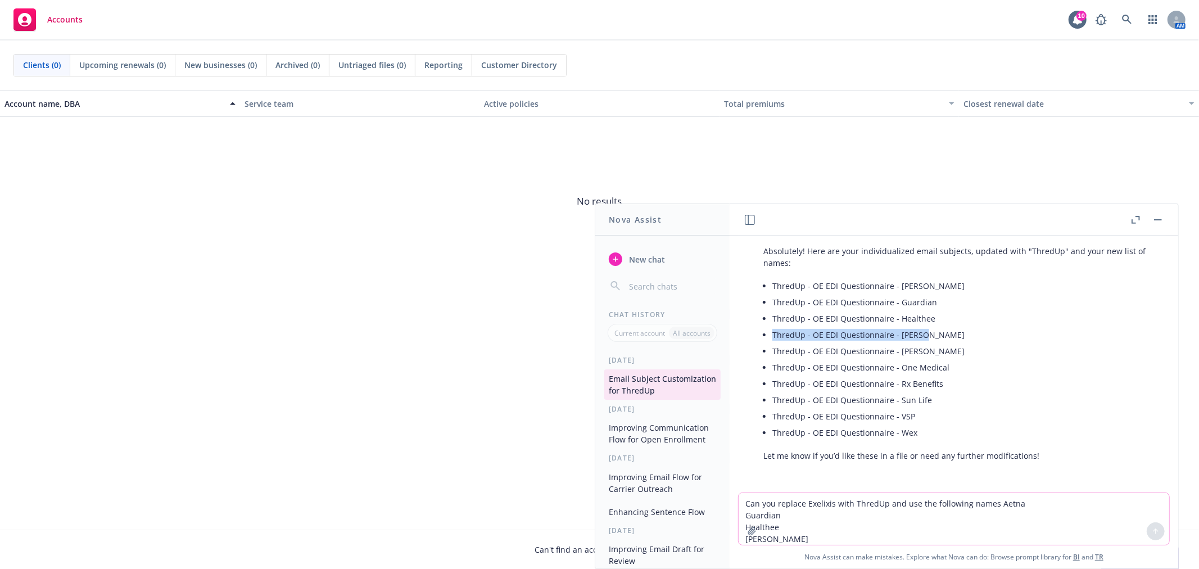
drag, startPoint x: 929, startPoint y: 332, endPoint x: 772, endPoint y: 335, distance: 156.9
click at [772, 335] on li "ThredUp - OE EDI Questionnaire - Kaiser" at bounding box center [962, 335] width 381 height 16
copy li "ThredUp - OE EDI Questionnaire - Kaiser"
drag, startPoint x: 924, startPoint y: 350, endPoint x: 772, endPoint y: 350, distance: 151.8
click at [772, 350] on li "ThredUp - OE EDI Questionnaire - Maven" at bounding box center [962, 351] width 381 height 16
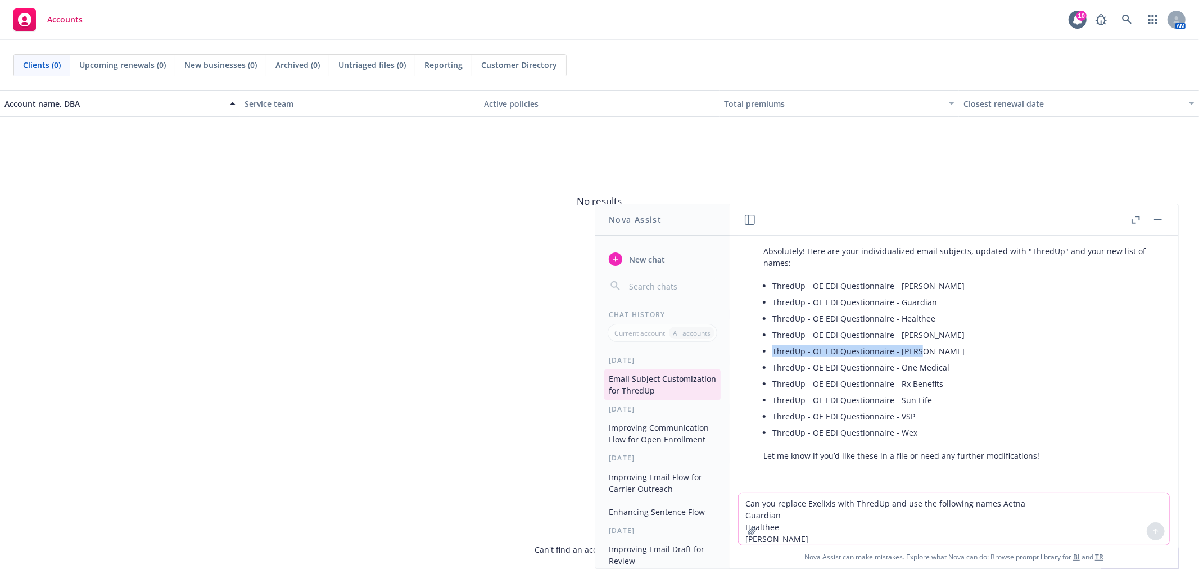
copy li "ThredUp - OE EDI Questionnaire - Maven"
drag, startPoint x: 948, startPoint y: 366, endPoint x: 773, endPoint y: 369, distance: 175.4
click at [773, 369] on li "ThredUp - OE EDI Questionnaire - One Medical" at bounding box center [962, 367] width 381 height 16
copy li "ThredUp - OE EDI Questionnaire - One Medical"
drag, startPoint x: 946, startPoint y: 381, endPoint x: 771, endPoint y: 387, distance: 174.9
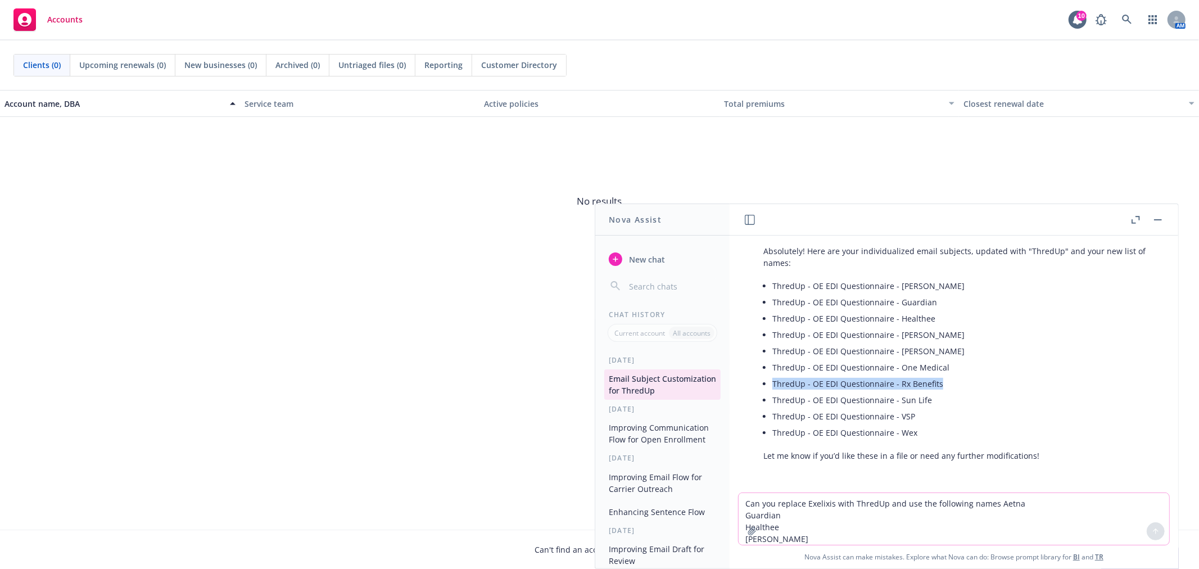
click at [771, 387] on div "Absolutely! Here are your individualized email subjects, updated with "ThredUp"…" at bounding box center [958, 353] width 413 height 225
copy li "ThredUp - OE EDI Questionnaire - Rx Benefits"
drag, startPoint x: 933, startPoint y: 397, endPoint x: 772, endPoint y: 402, distance: 161.4
click at [772, 402] on li "ThredUp - OE EDI Questionnaire - Sun Life" at bounding box center [962, 400] width 381 height 16
copy li "ThredUp - OE EDI Questionnaire - Sun Life"
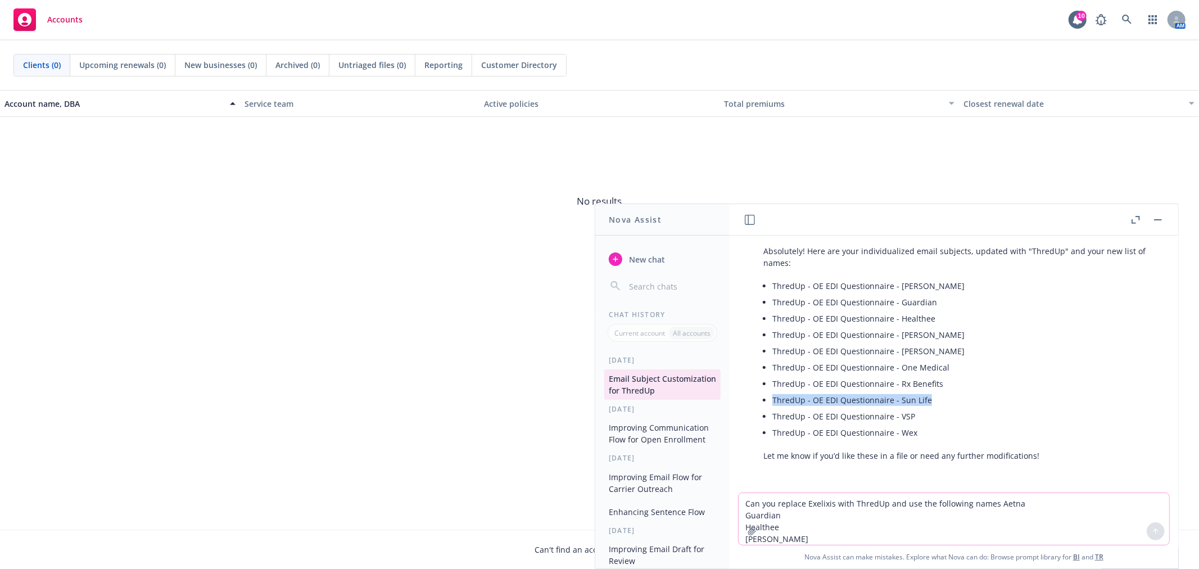
click at [933, 402] on li "ThredUp - OE EDI Questionnaire - Sun Life" at bounding box center [962, 400] width 381 height 16
drag, startPoint x: 915, startPoint y: 414, endPoint x: 769, endPoint y: 420, distance: 145.7
click at [769, 420] on div "Absolutely! Here are your individualized email subjects, updated with "ThredUp"…" at bounding box center [958, 353] width 413 height 225
copy li "ThredUp - OE EDI Questionnaire - VSP"
drag, startPoint x: 935, startPoint y: 447, endPoint x: 929, endPoint y: 433, distance: 15.6
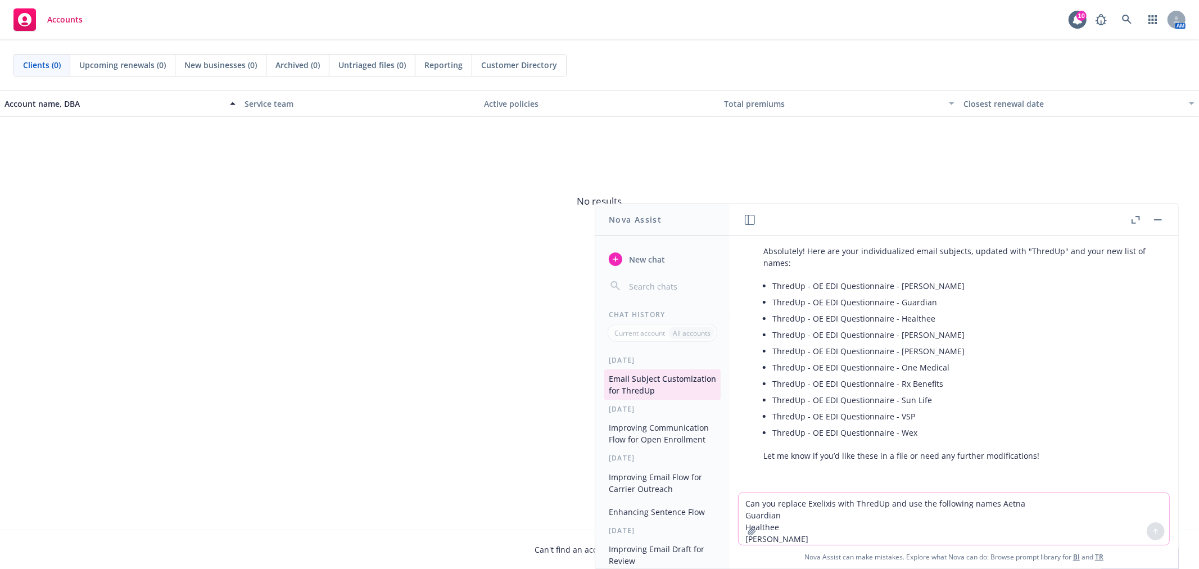
click at [934, 445] on div "Absolutely! Here are your individualized email subjects, updated with "ThredUp"…" at bounding box center [958, 353] width 413 height 225
drag, startPoint x: 895, startPoint y: 432, endPoint x: 773, endPoint y: 435, distance: 121.4
click at [773, 435] on li "ThredUp - OE EDI Questionnaire - Wex" at bounding box center [962, 432] width 381 height 16
copy li "ThredUp - OE EDI Questionnaire - Wex"
